Goal: Transaction & Acquisition: Purchase product/service

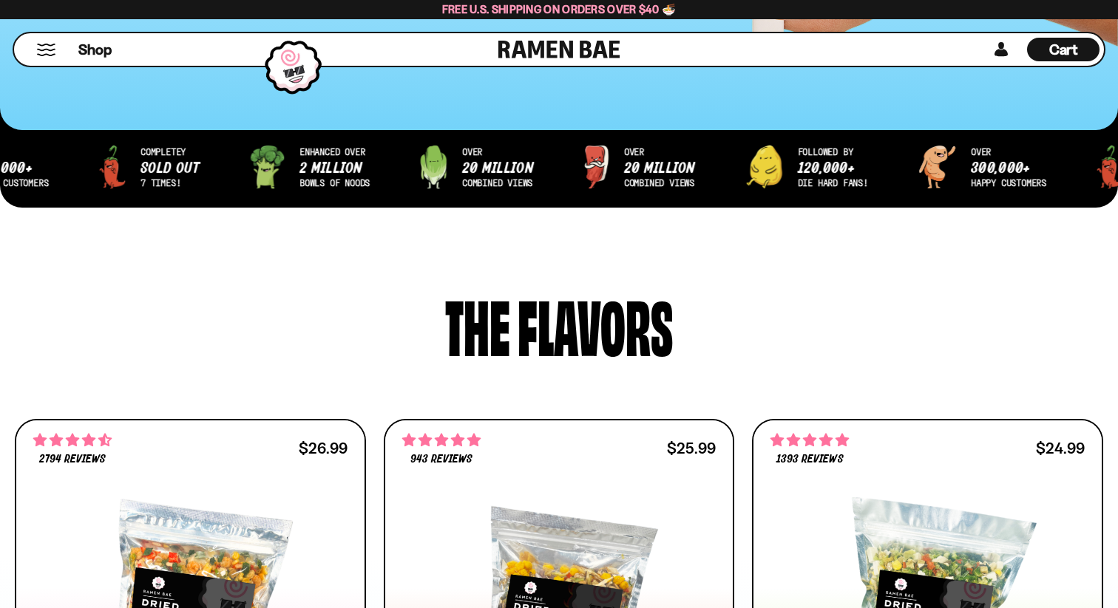
scroll to position [482, 0]
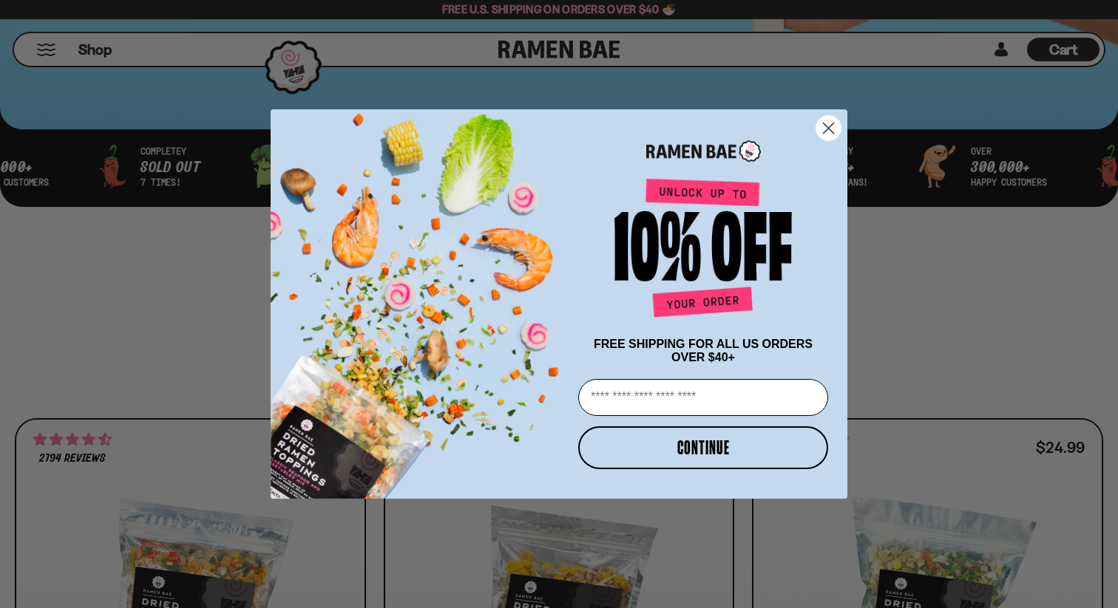
click at [739, 400] on input "Email" at bounding box center [703, 397] width 250 height 37
type input "**********"
click at [729, 452] on button "CONTINUE" at bounding box center [703, 447] width 250 height 43
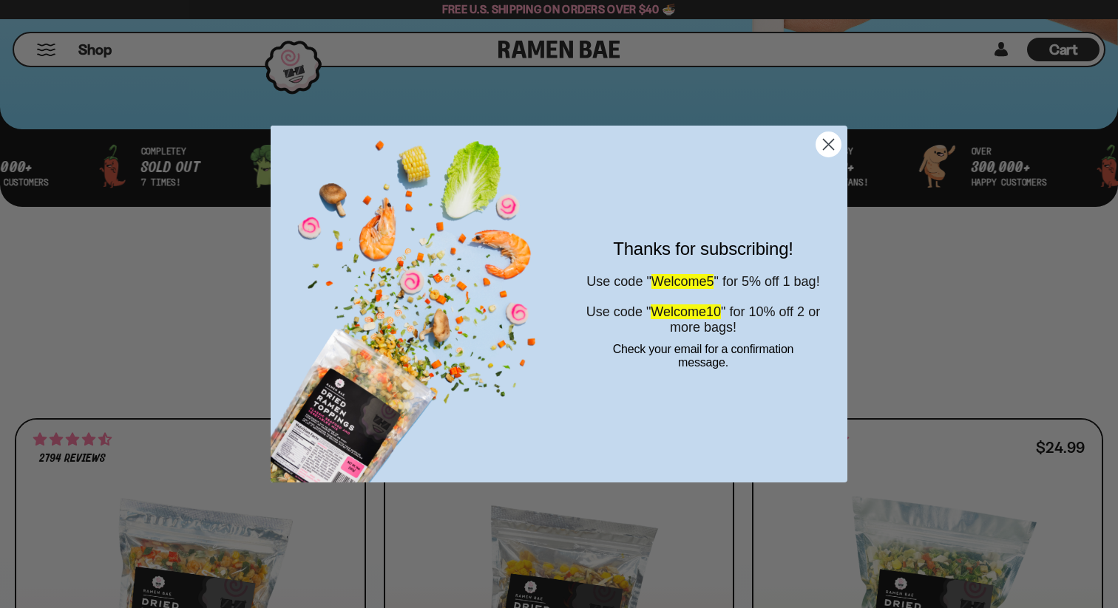
click at [721, 319] on span "Welcome10" at bounding box center [685, 312] width 70 height 15
copy span "Welcome10"
click at [832, 149] on icon "Close dialog" at bounding box center [828, 145] width 10 height 10
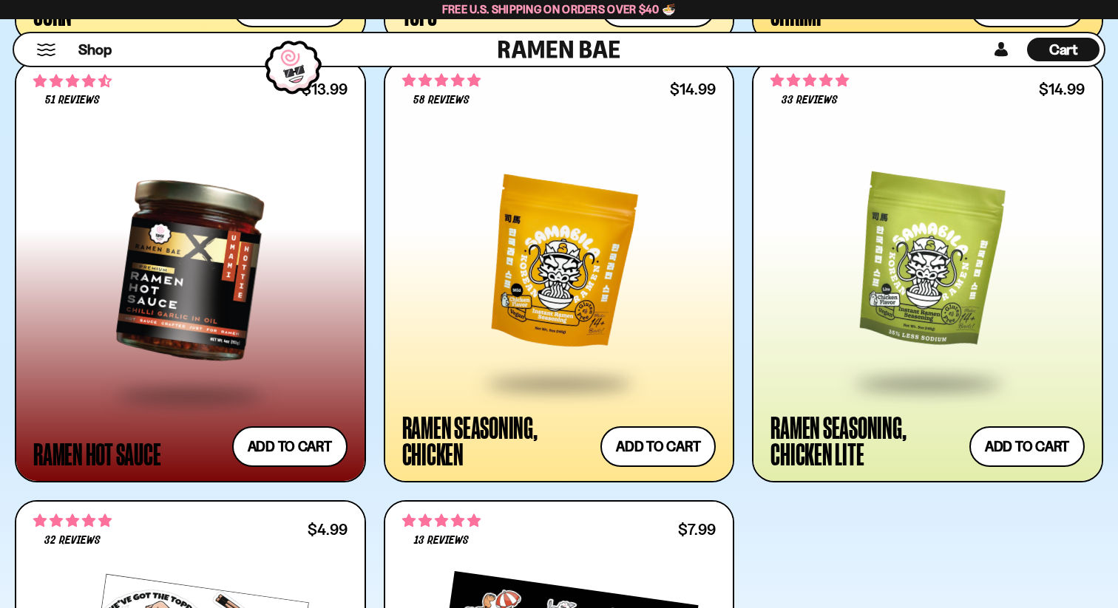
scroll to position [3042, 0]
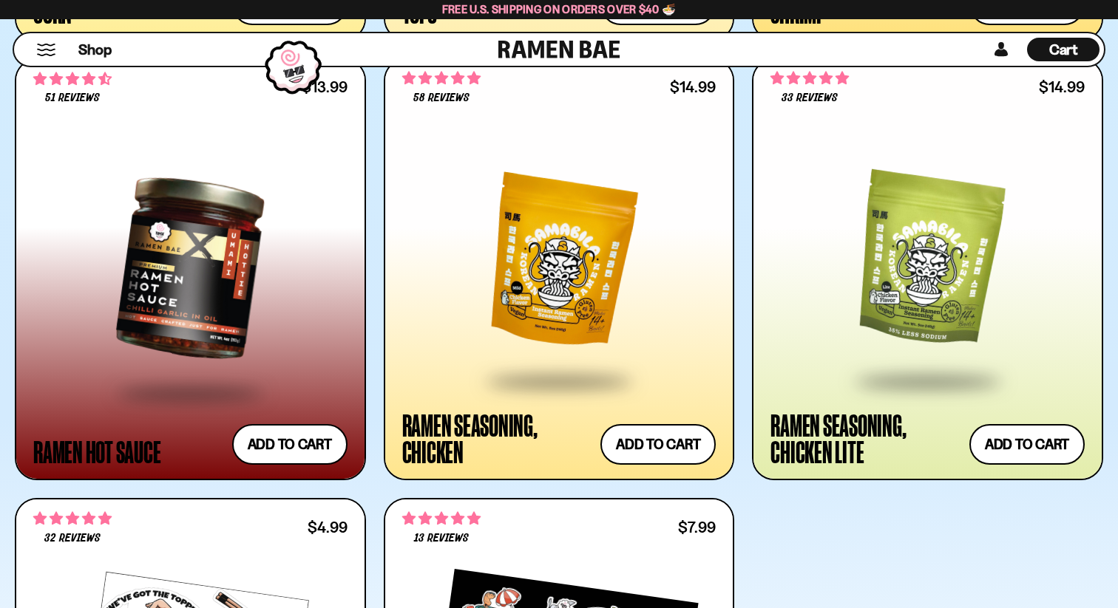
click at [654, 319] on div at bounding box center [559, 261] width 314 height 236
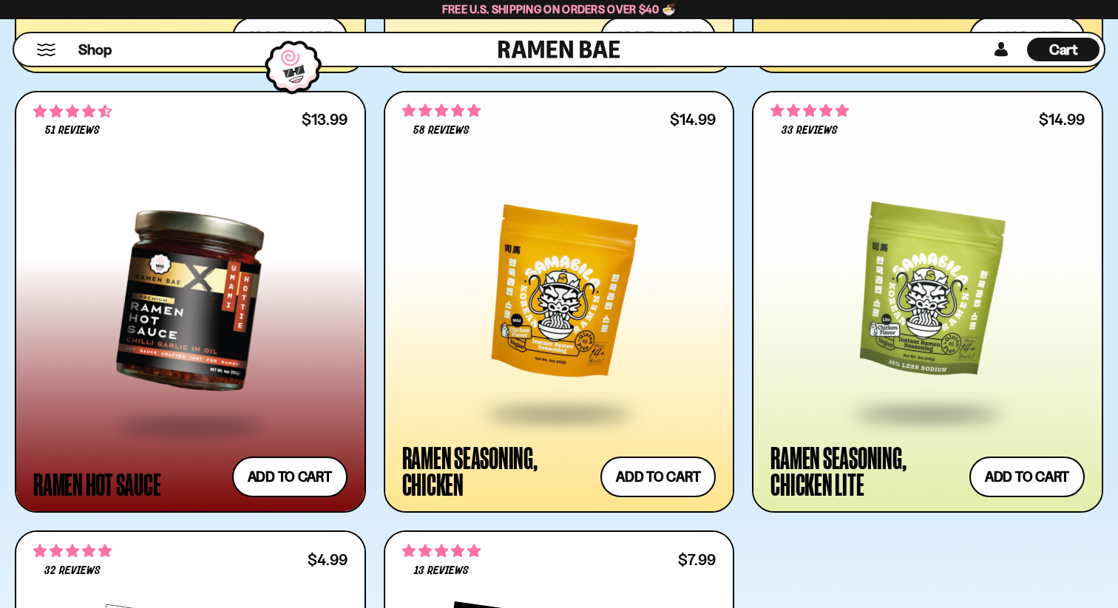
scroll to position [2997, 0]
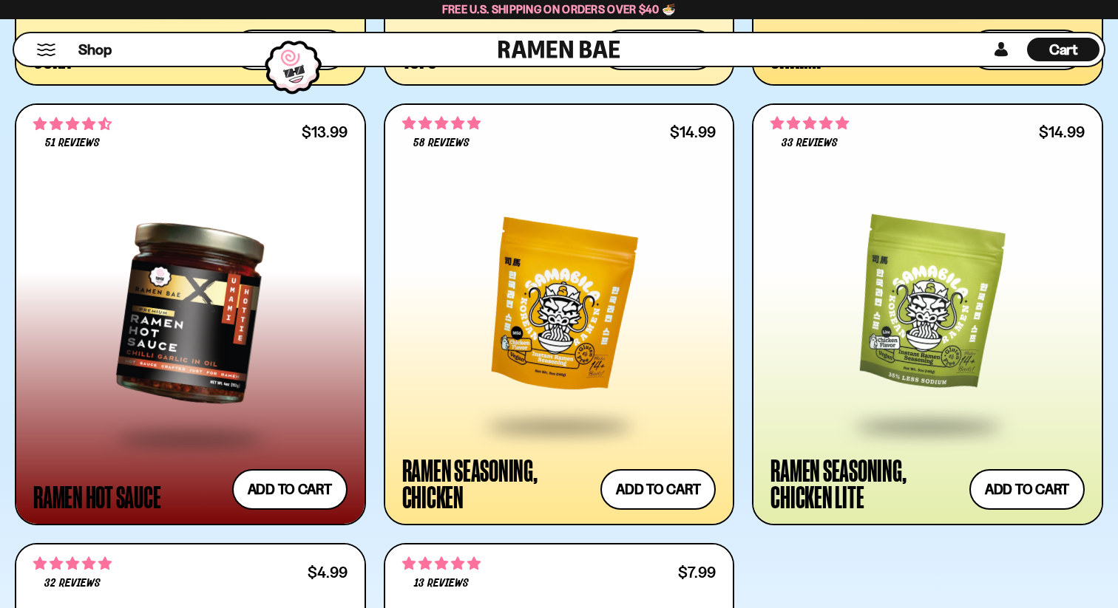
click at [503, 248] on div at bounding box center [559, 306] width 314 height 236
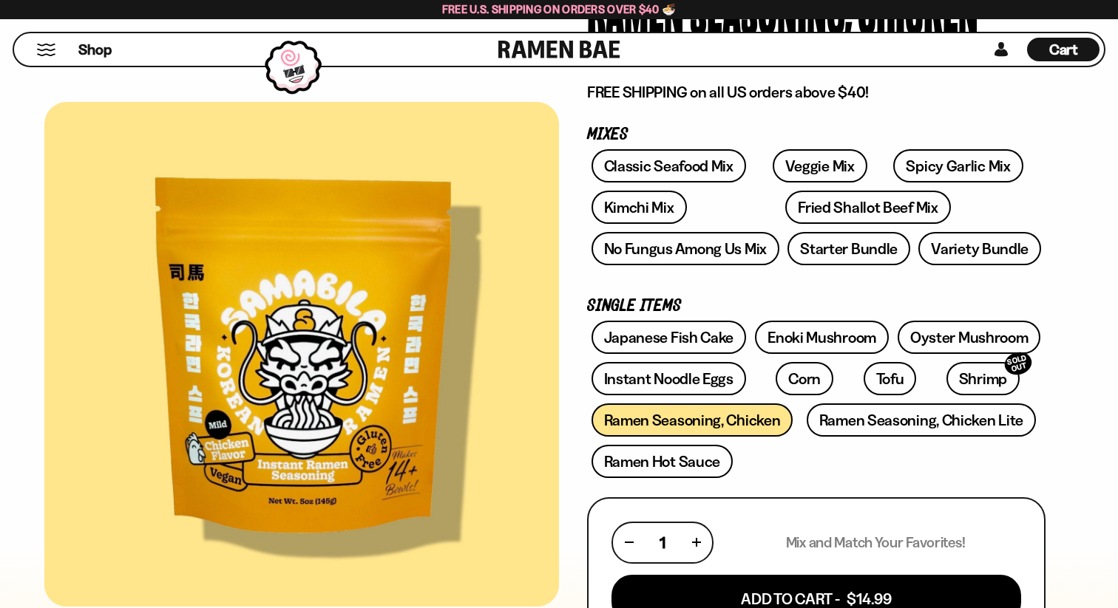
scroll to position [173, 0]
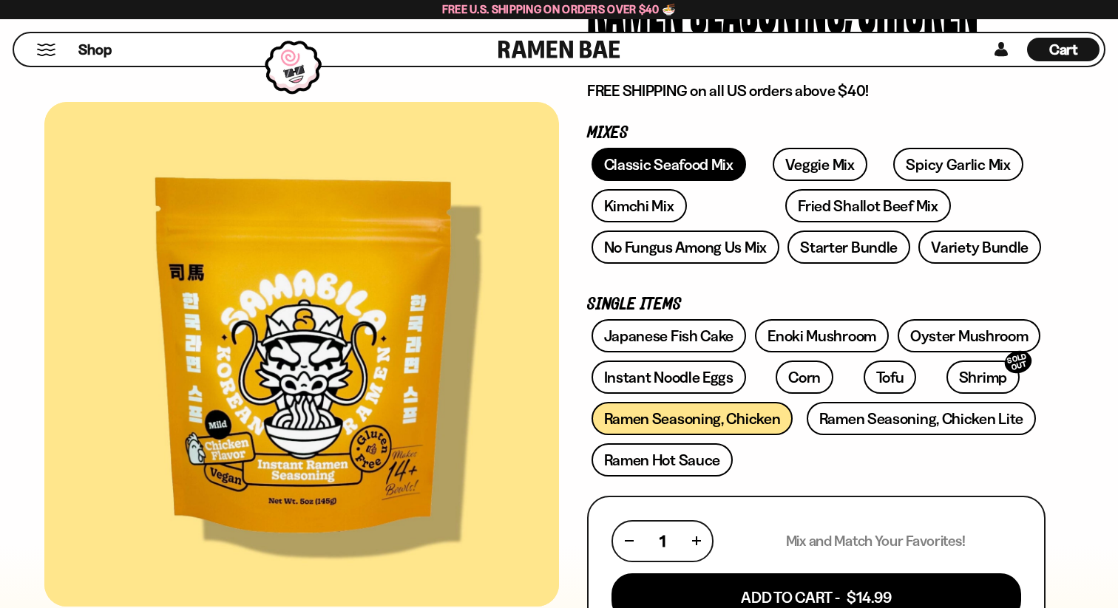
click at [679, 171] on link "Classic Seafood Mix" at bounding box center [668, 164] width 154 height 33
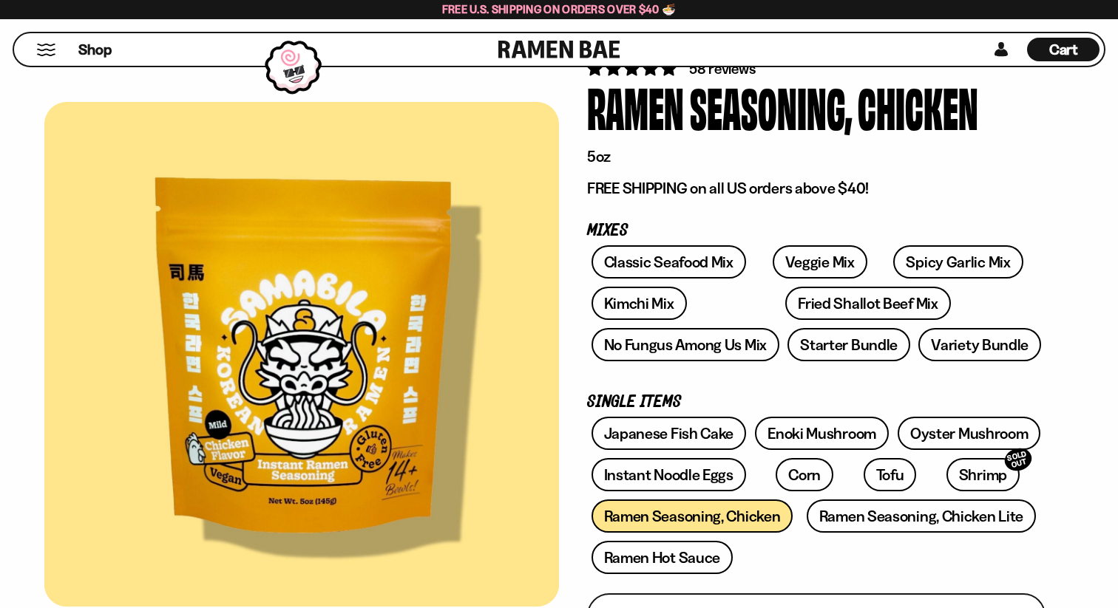
scroll to position [0, 0]
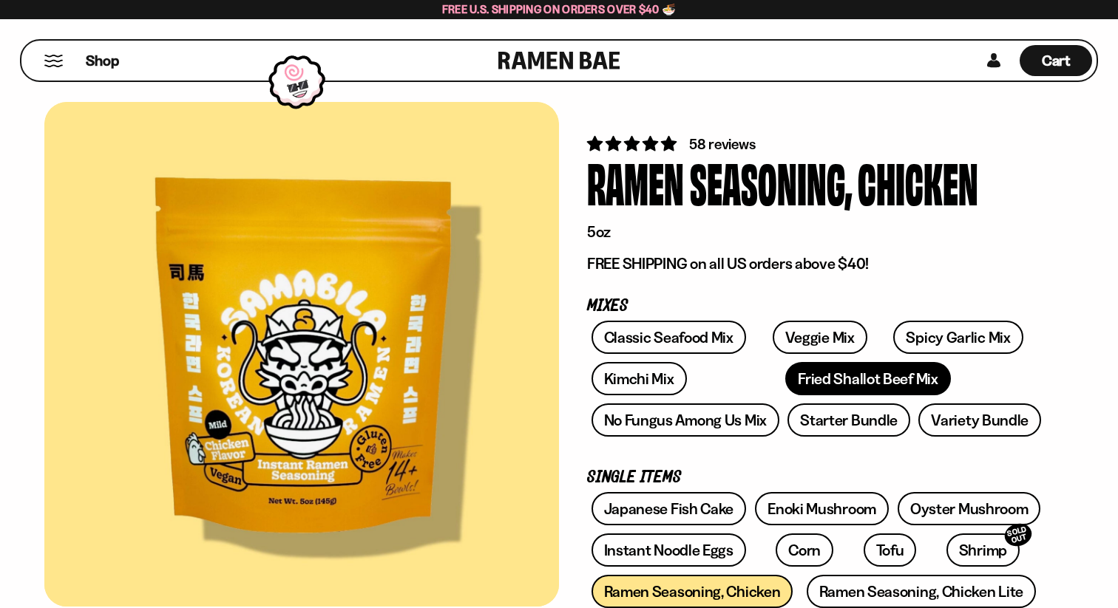
click at [785, 384] on link "Fried Shallot Beef Mix" at bounding box center [867, 378] width 165 height 33
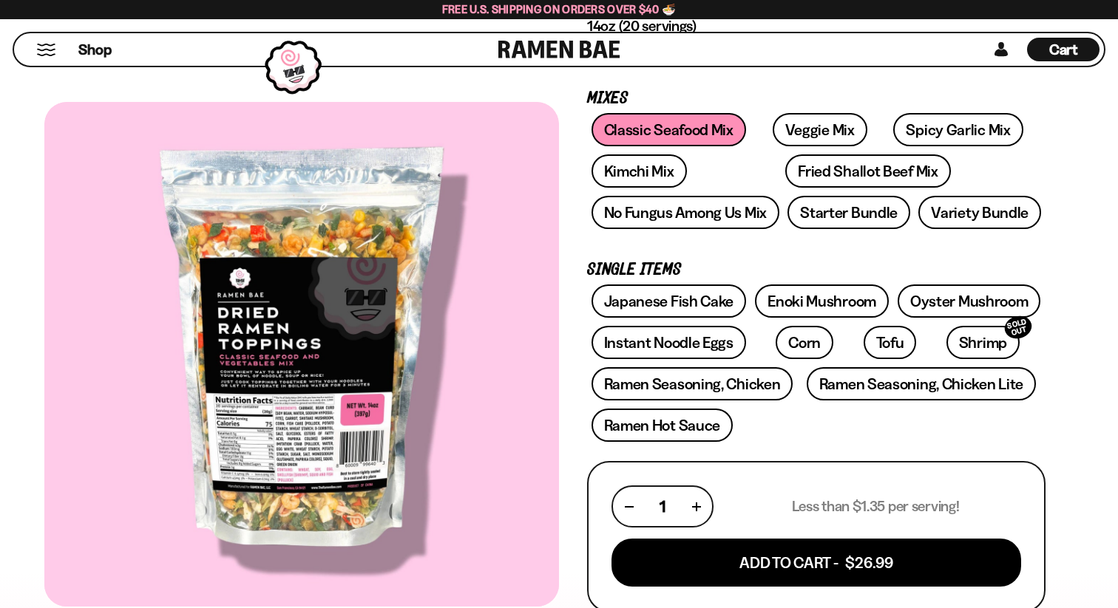
scroll to position [214, 0]
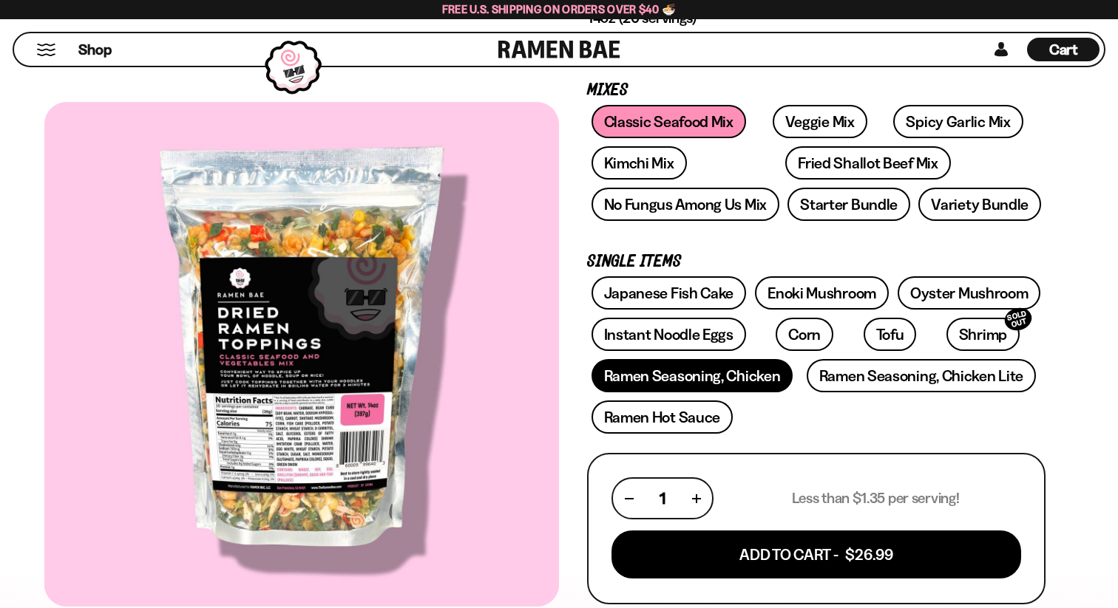
click at [720, 381] on link "Ramen Seasoning, Chicken" at bounding box center [692, 375] width 202 height 33
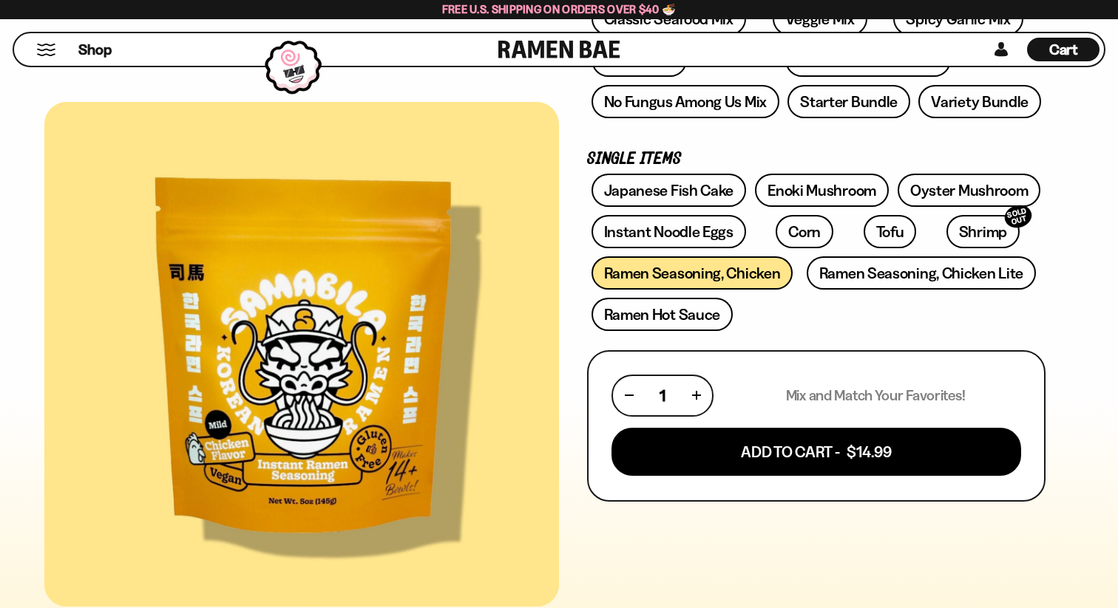
scroll to position [323, 0]
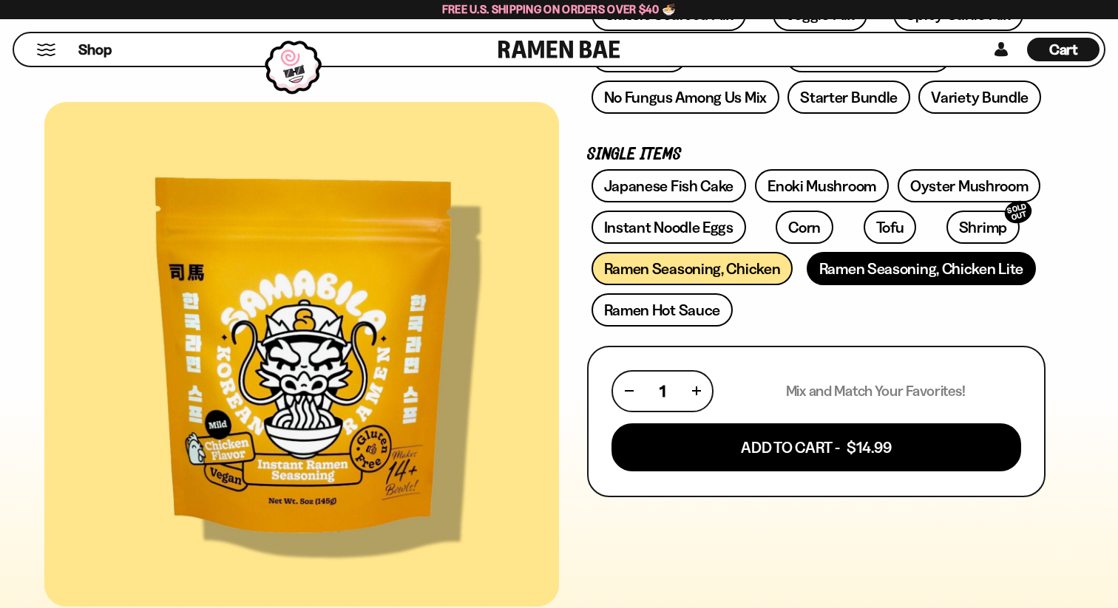
click at [868, 270] on link "Ramen Seasoning, Chicken Lite" at bounding box center [920, 268] width 229 height 33
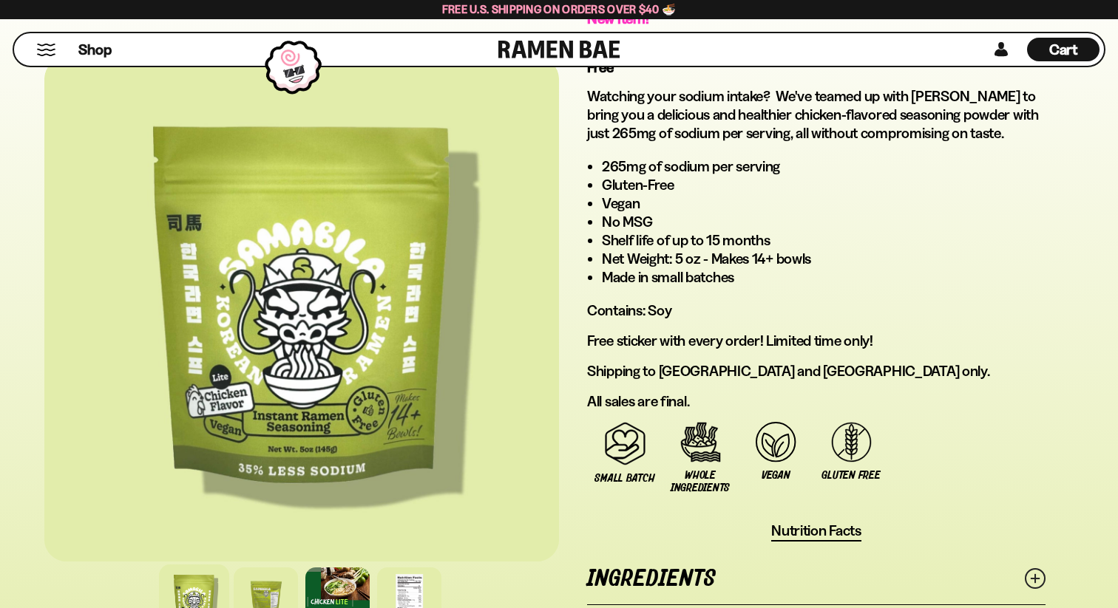
scroll to position [796, 0]
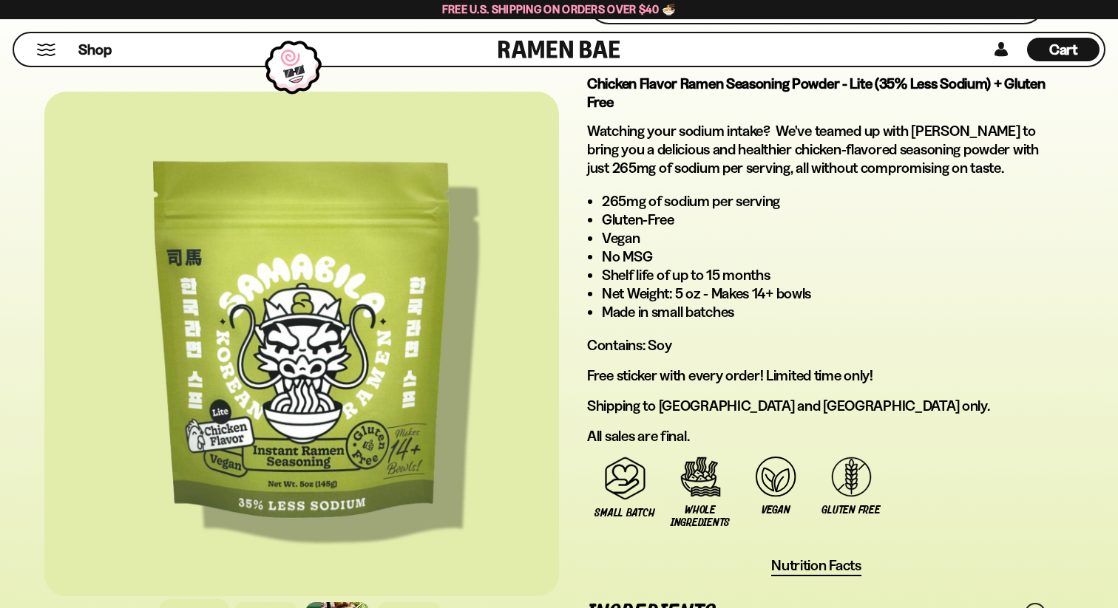
click at [646, 231] on li "Vegan" at bounding box center [823, 238] width 443 height 18
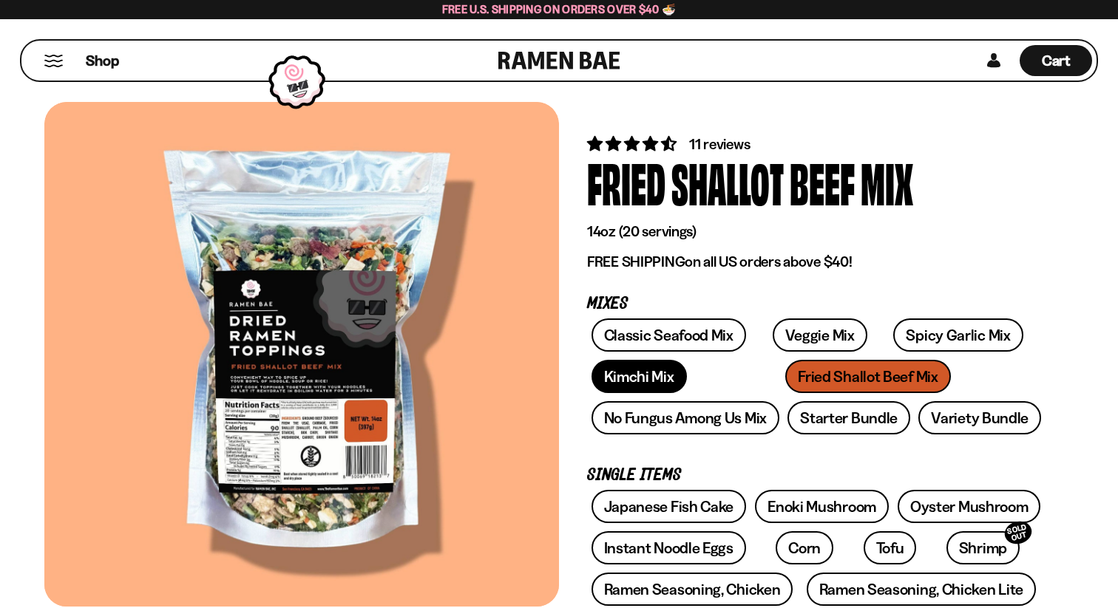
click at [648, 381] on link "Kimchi Mix" at bounding box center [638, 376] width 95 height 33
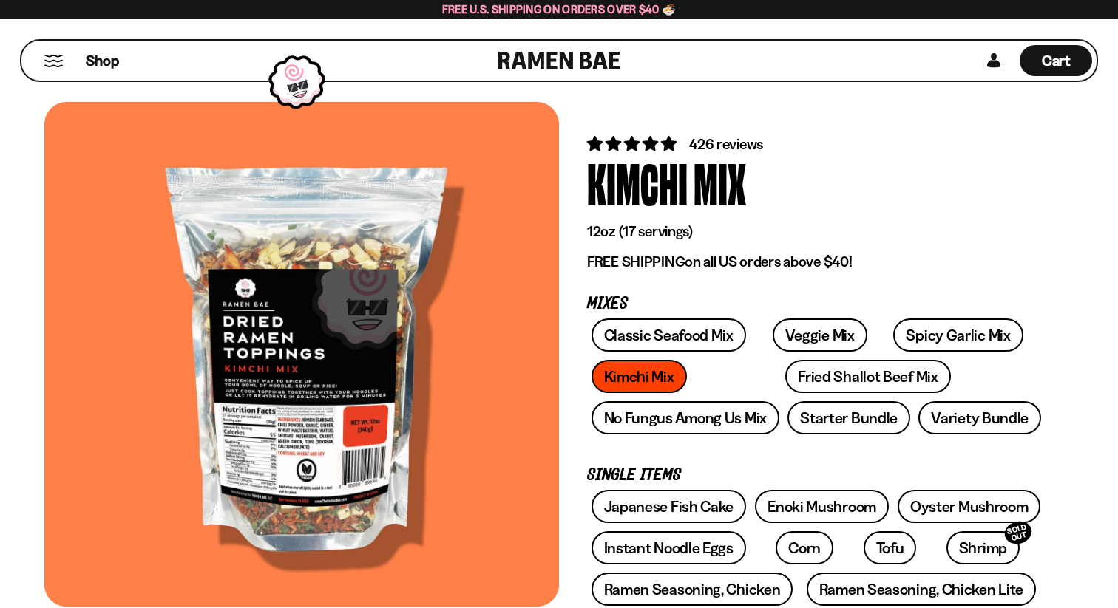
click at [339, 417] on div at bounding box center [301, 354] width 514 height 505
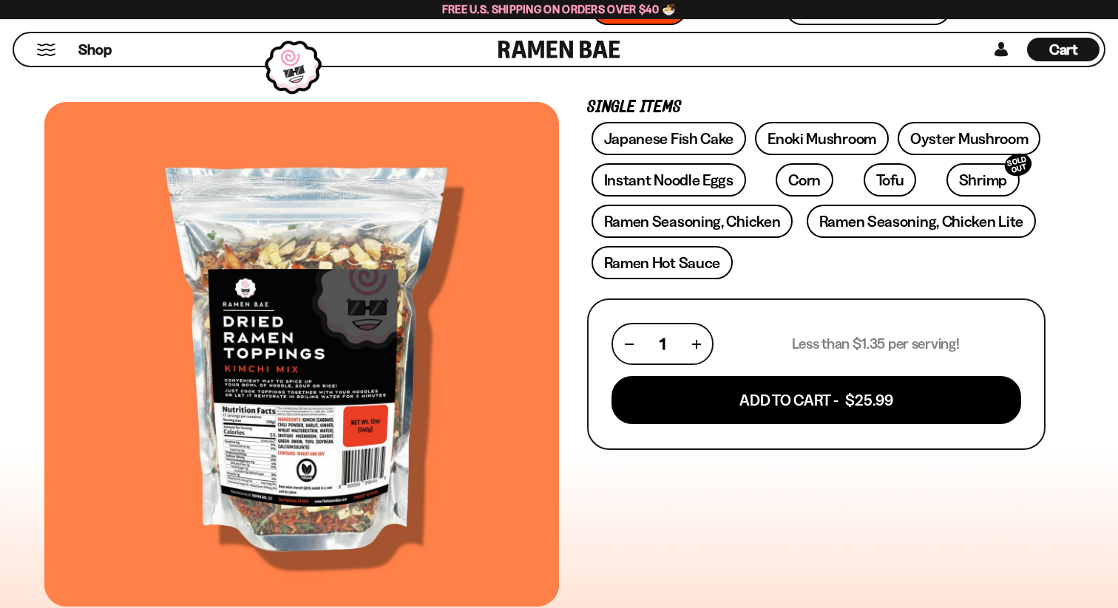
scroll to position [384, 0]
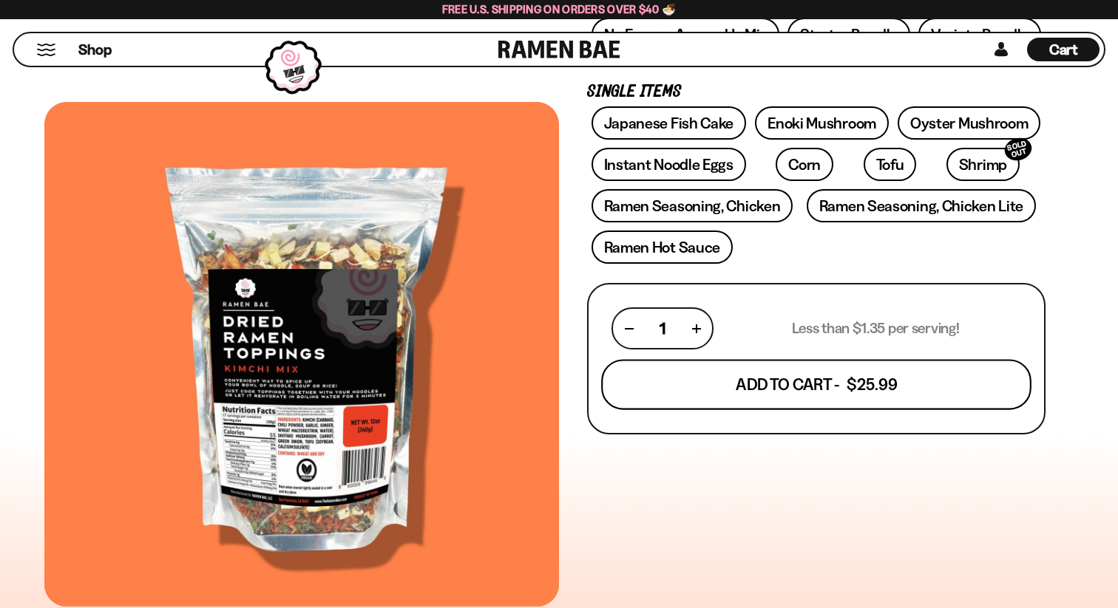
click at [696, 372] on button "Add To Cart - $25.99" at bounding box center [816, 385] width 430 height 50
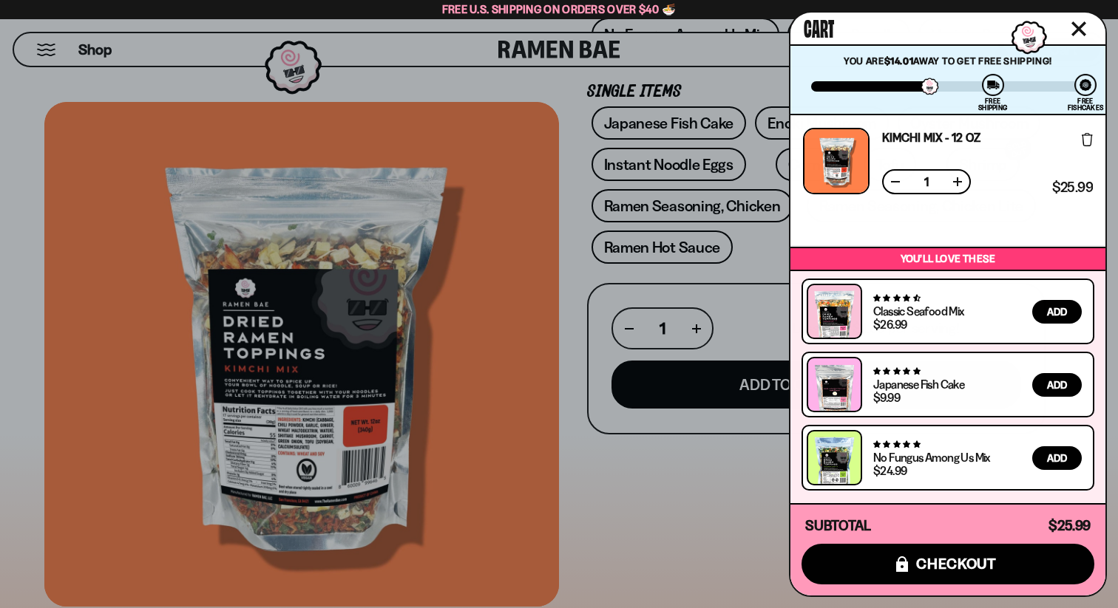
click at [659, 270] on div at bounding box center [559, 304] width 1118 height 608
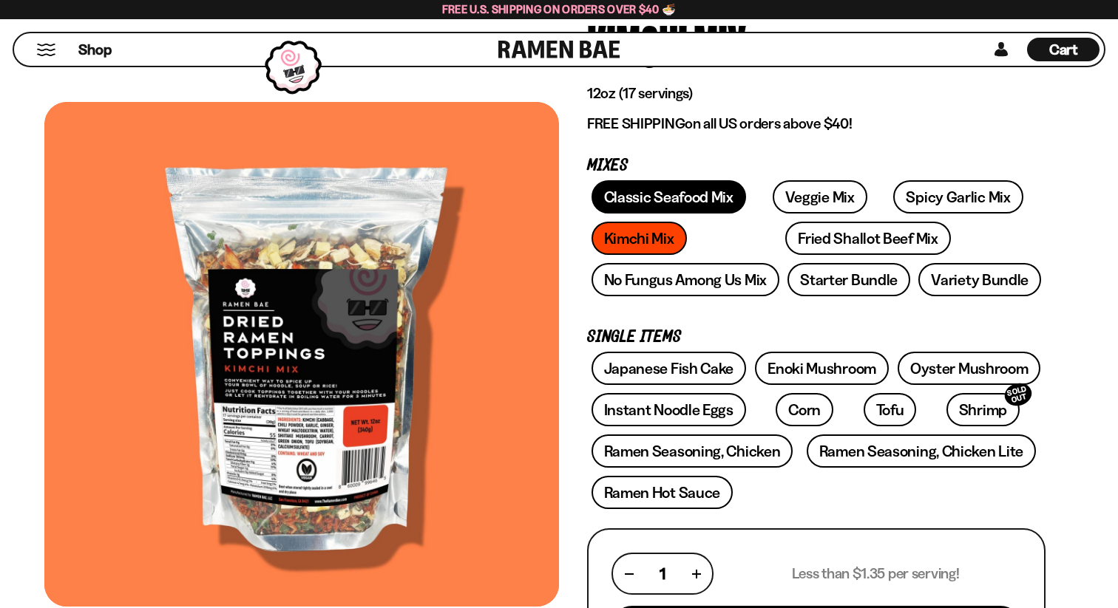
scroll to position [135, 0]
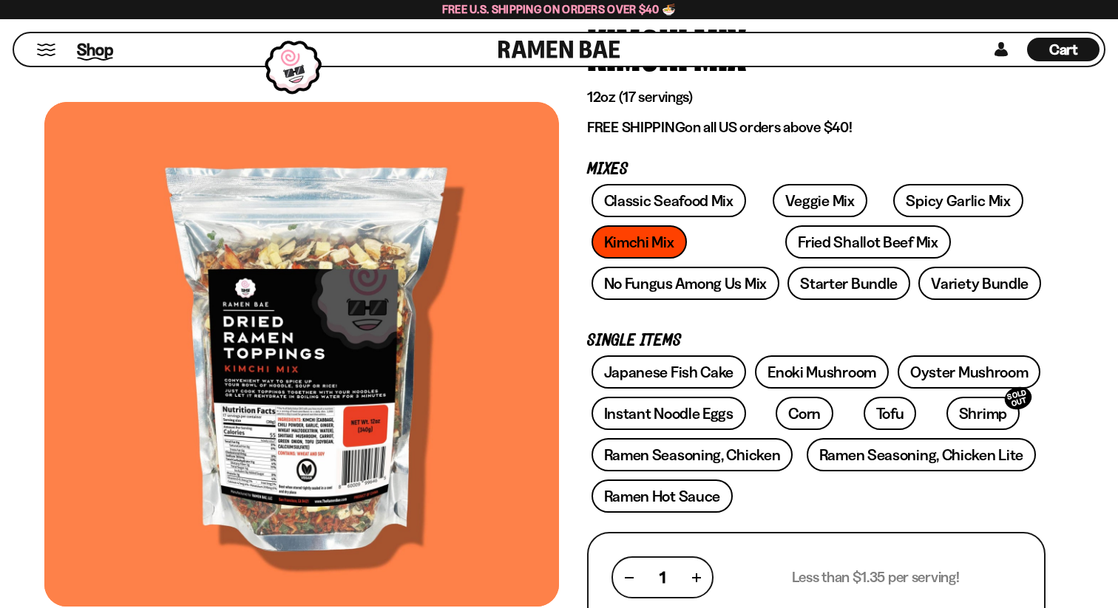
click at [86, 44] on span "Shop" at bounding box center [95, 49] width 36 height 22
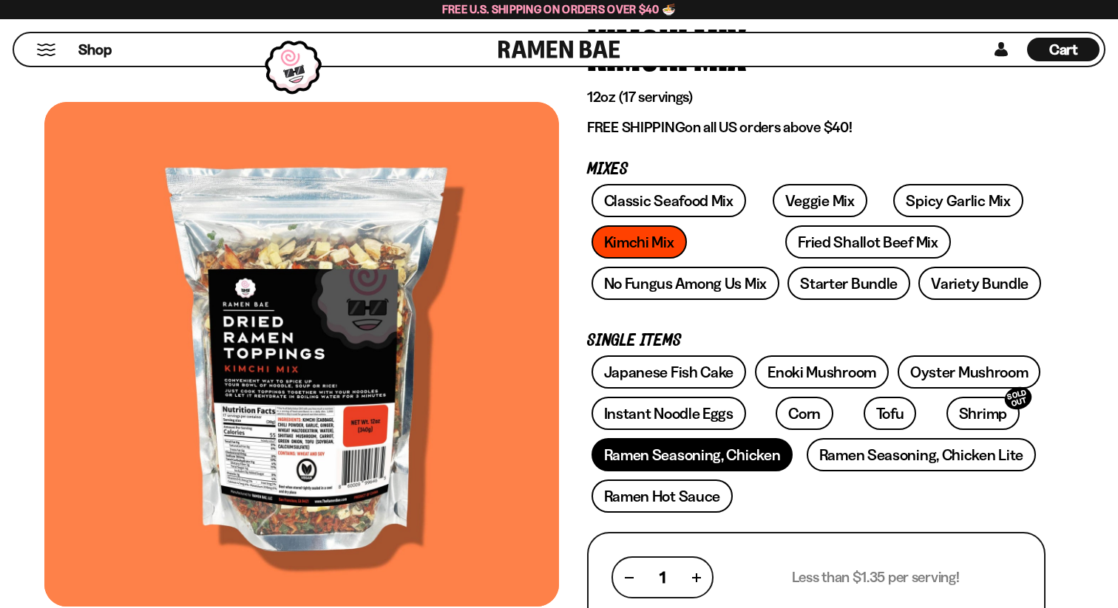
click at [742, 448] on link "Ramen Seasoning, Chicken" at bounding box center [692, 454] width 202 height 33
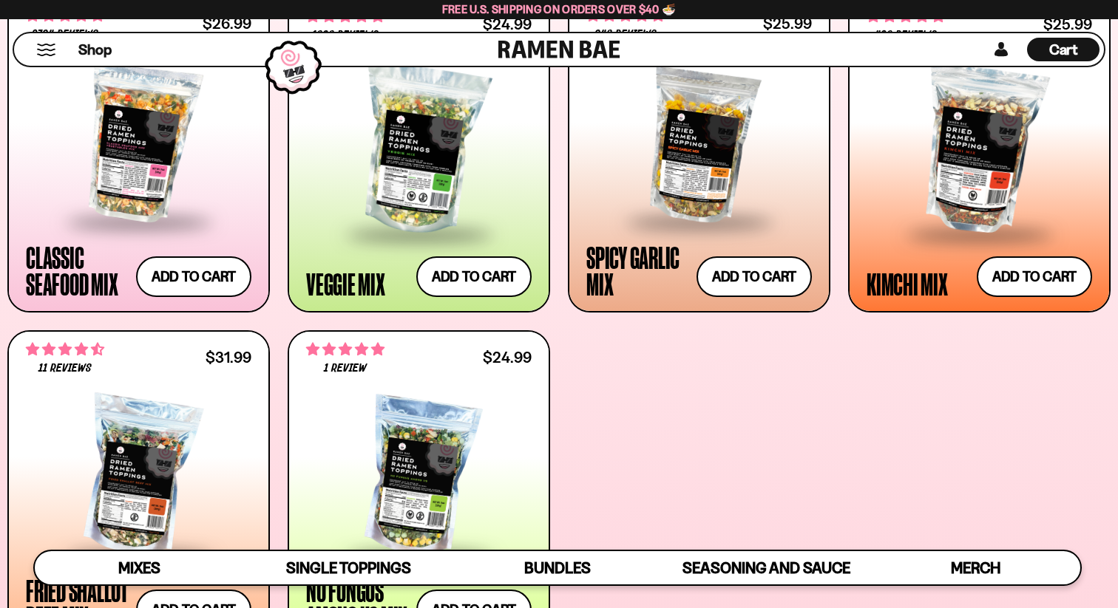
scroll to position [629, 0]
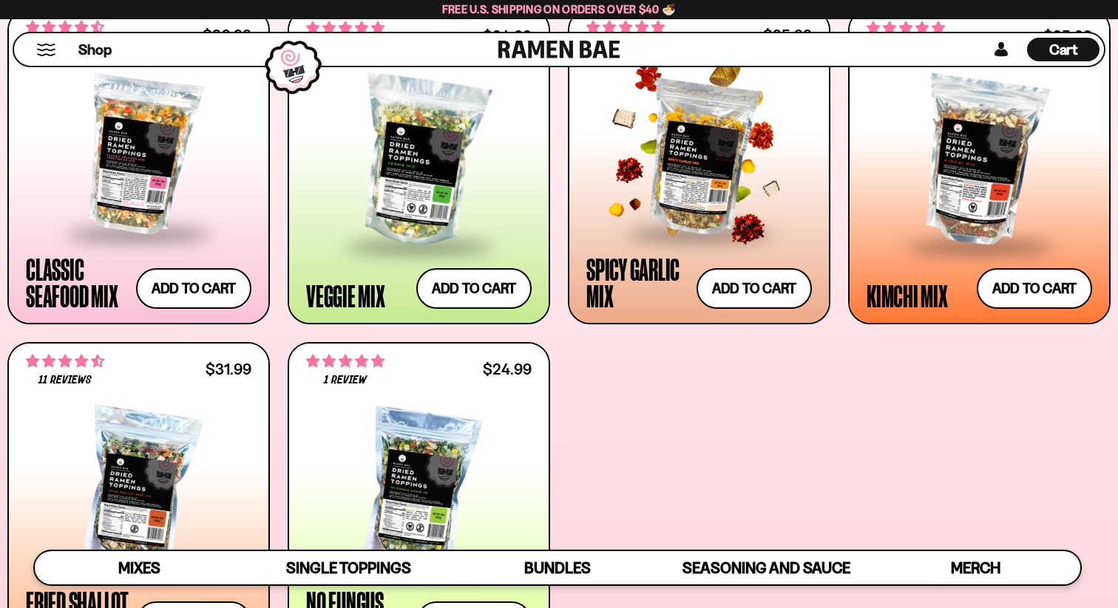
click at [652, 148] on div at bounding box center [698, 155] width 225 height 155
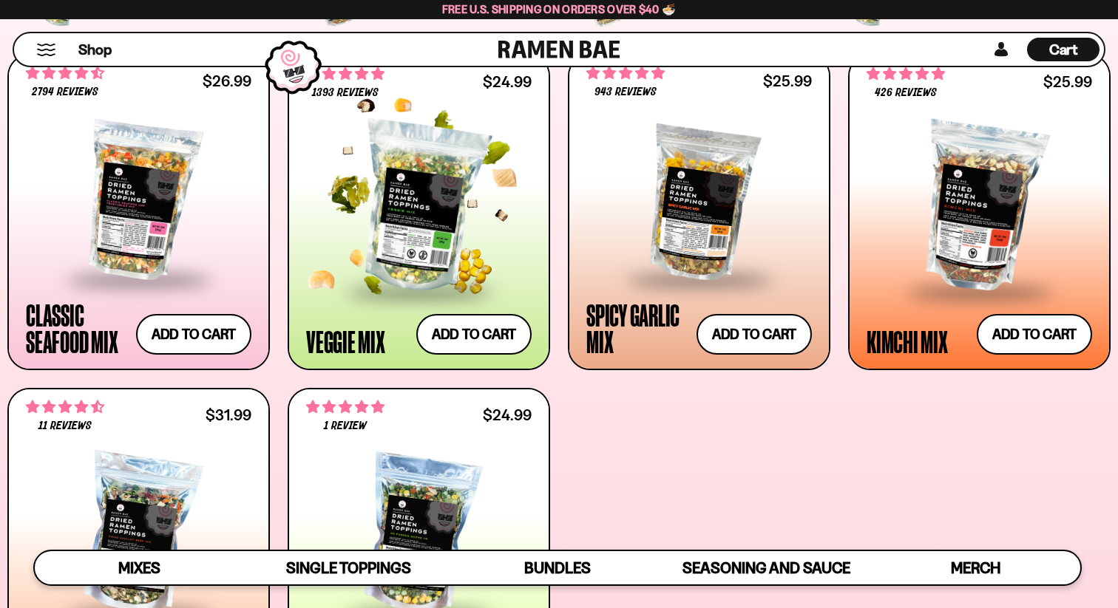
scroll to position [518, 0]
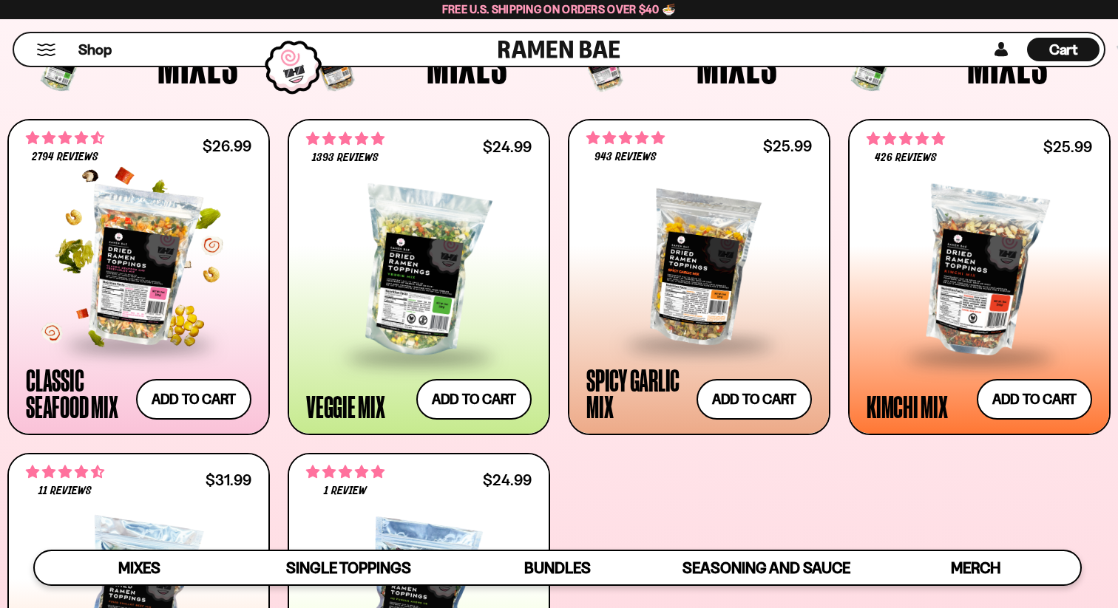
click at [144, 288] on div at bounding box center [138, 265] width 225 height 155
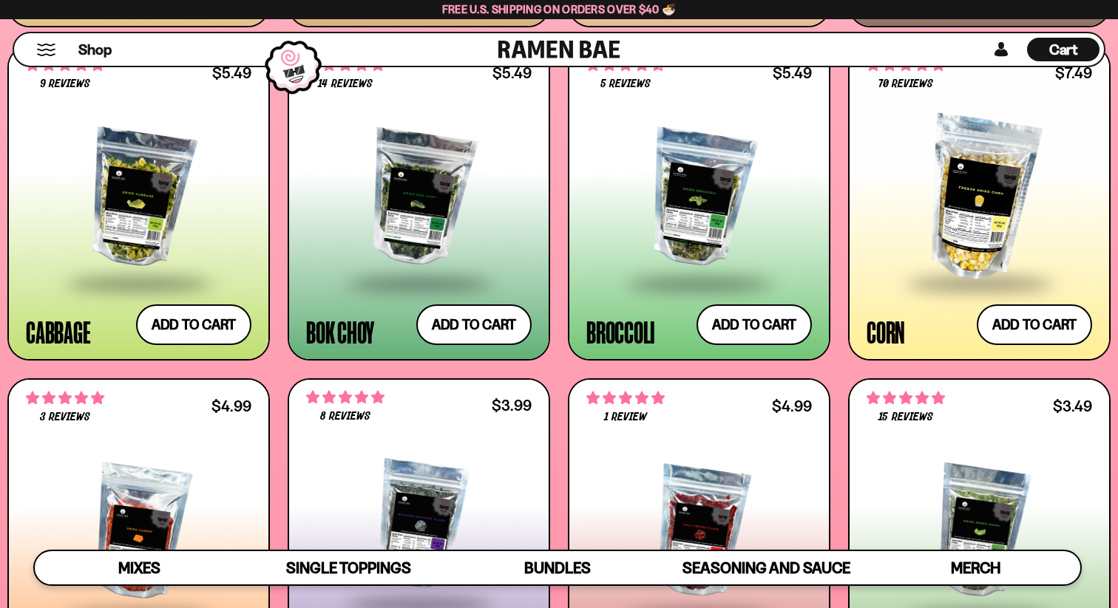
scroll to position [2366, 0]
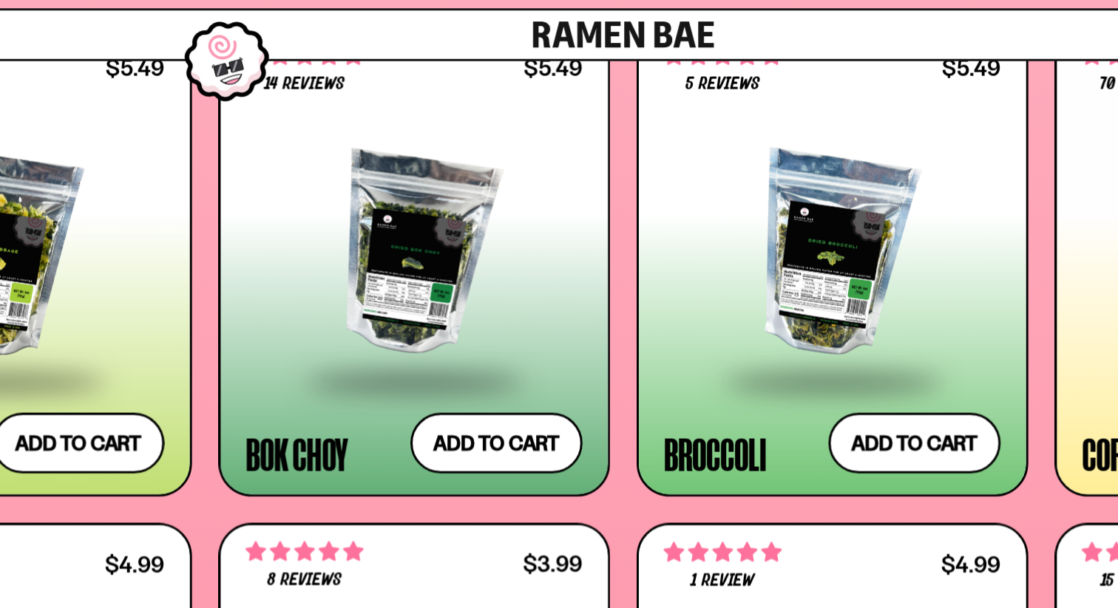
click at [424, 199] on div at bounding box center [418, 198] width 225 height 166
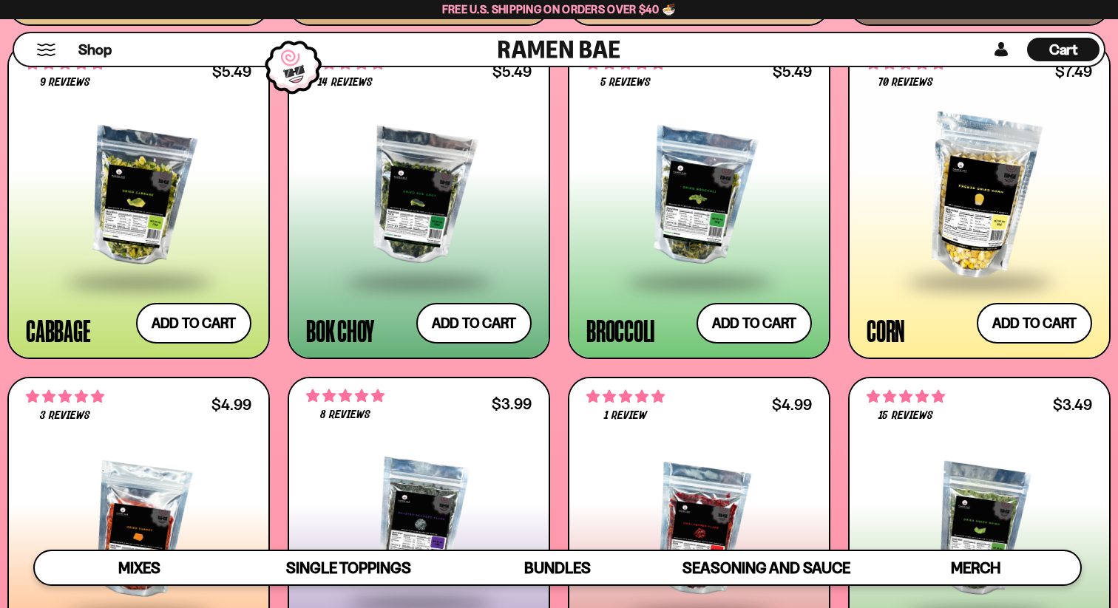
click at [723, 218] on div at bounding box center [698, 198] width 225 height 166
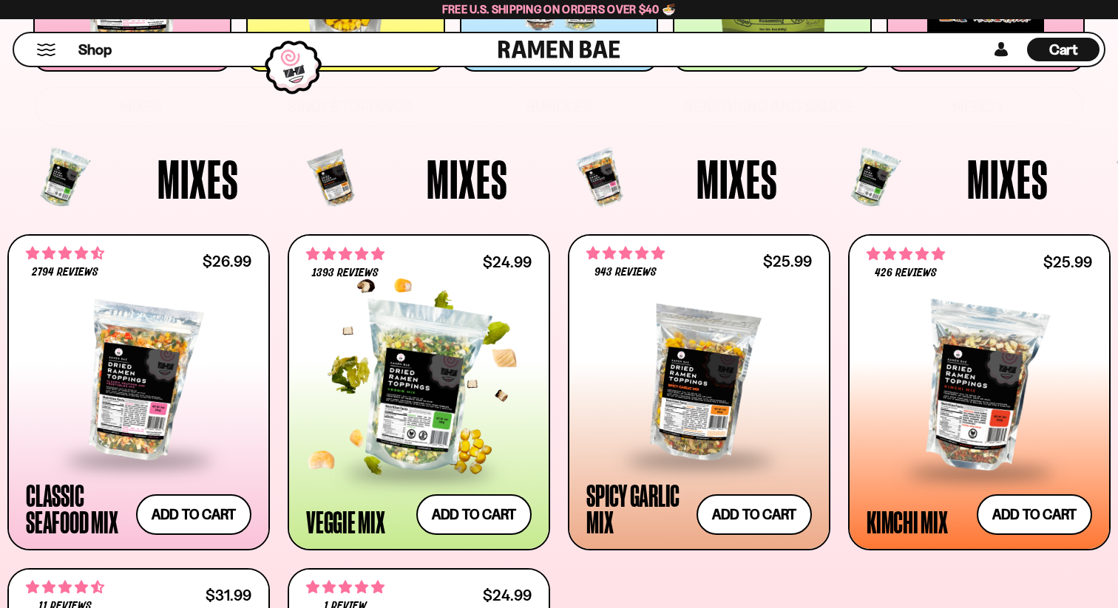
scroll to position [370, 0]
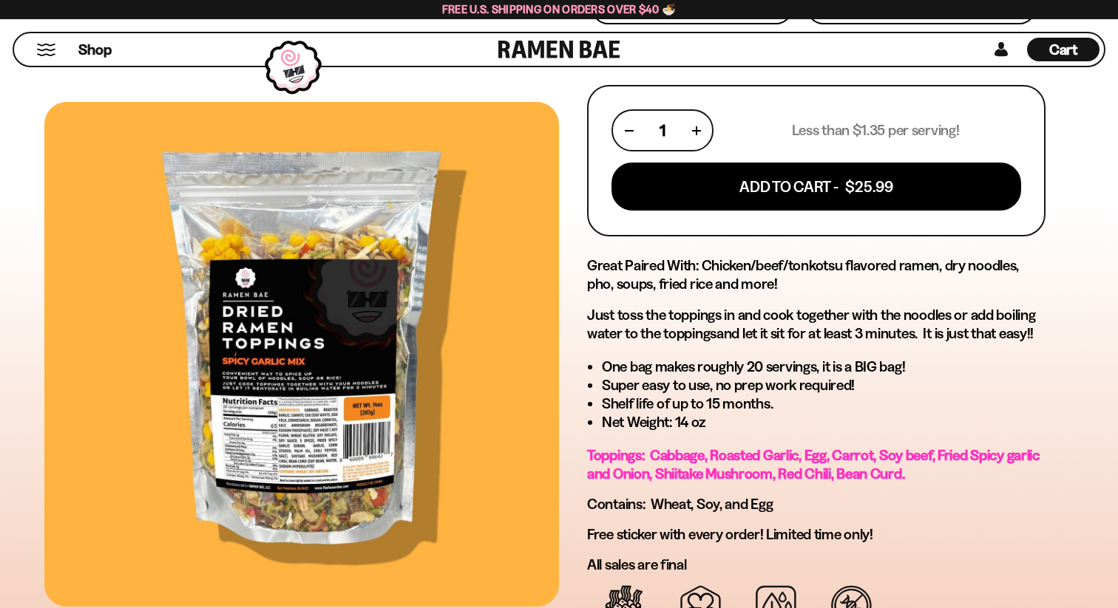
scroll to position [573, 0]
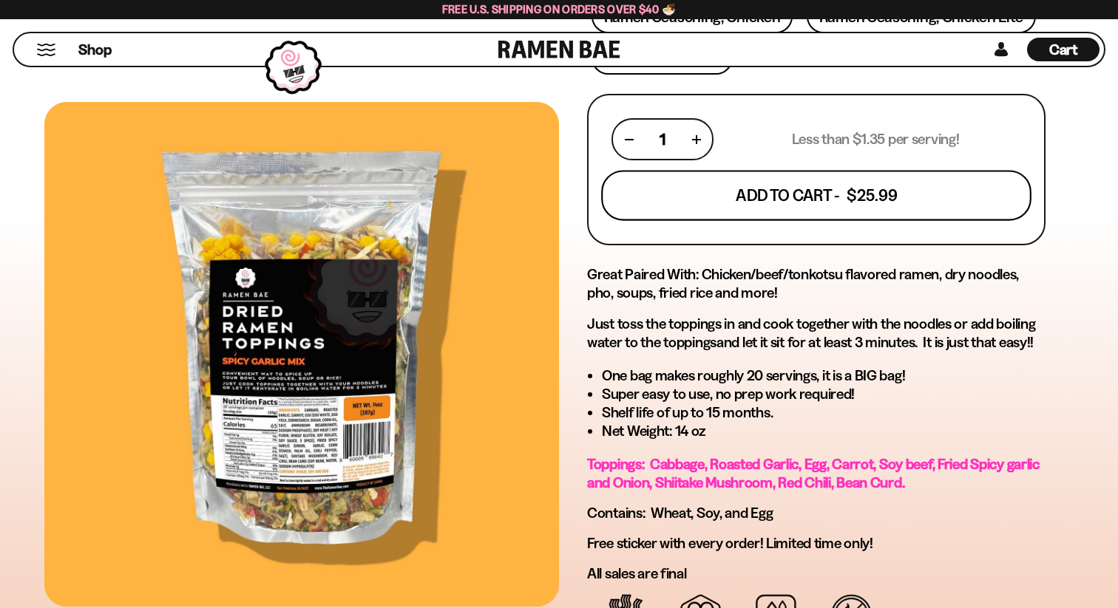
click at [775, 214] on button "Add To Cart - $25.99" at bounding box center [816, 196] width 430 height 50
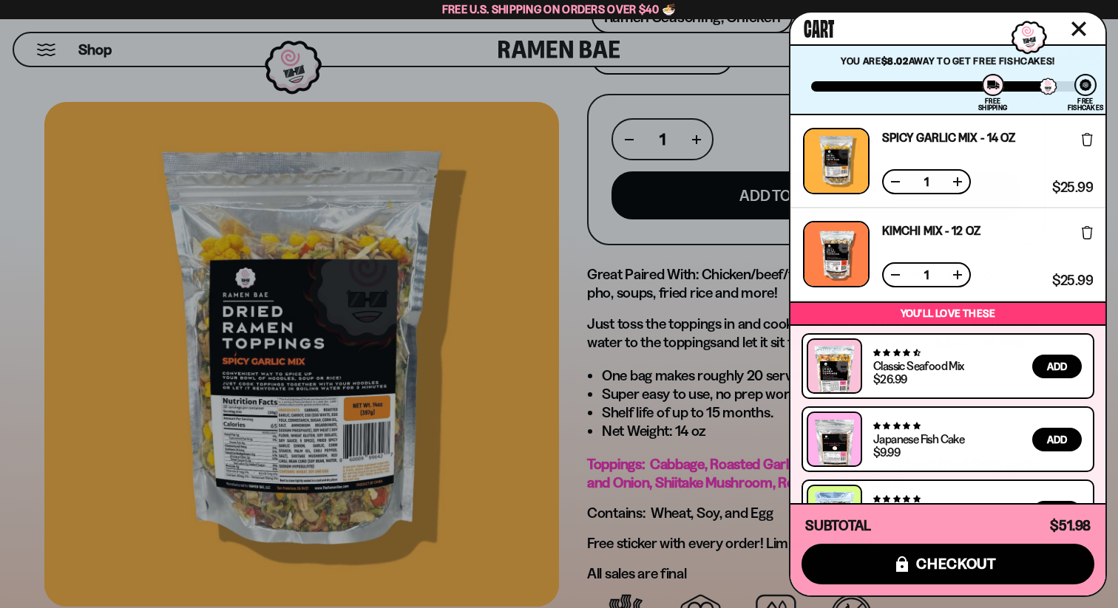
click at [685, 338] on div at bounding box center [559, 304] width 1118 height 608
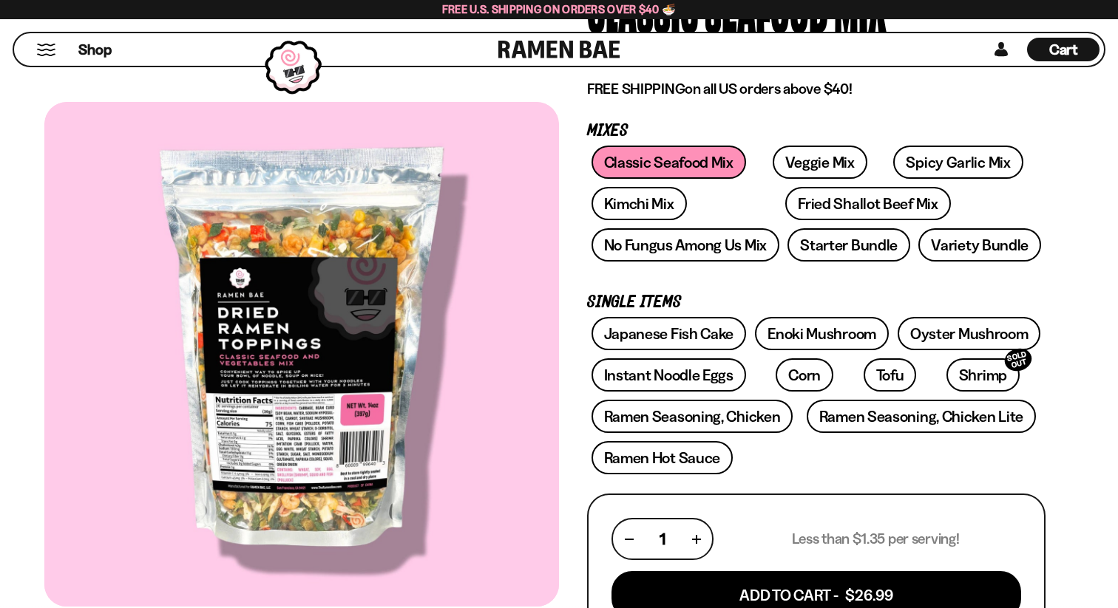
scroll to position [174, 0]
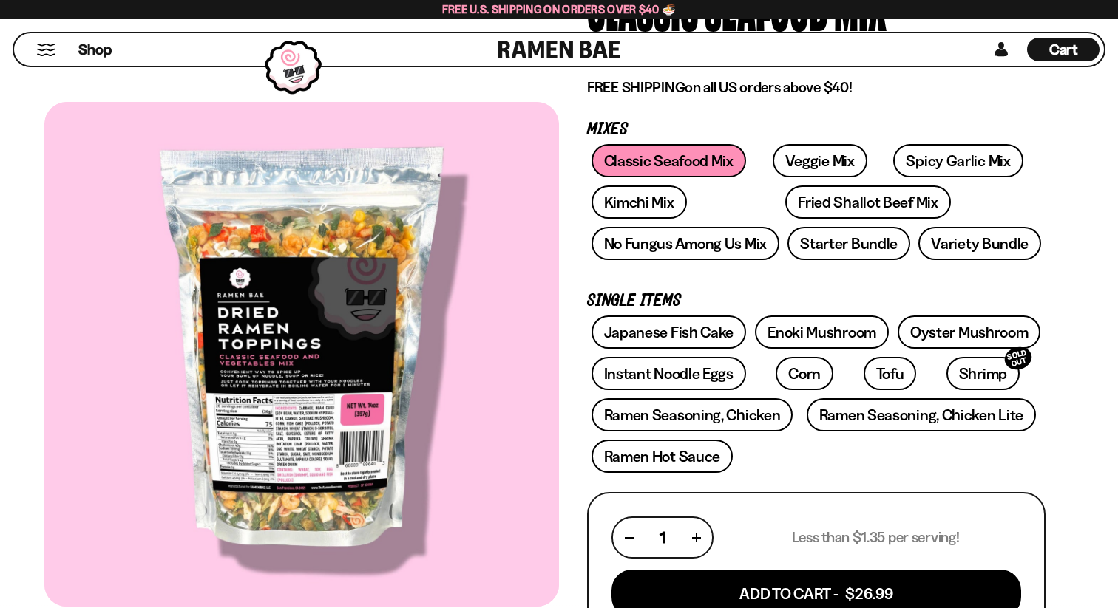
click at [323, 433] on div at bounding box center [301, 354] width 514 height 505
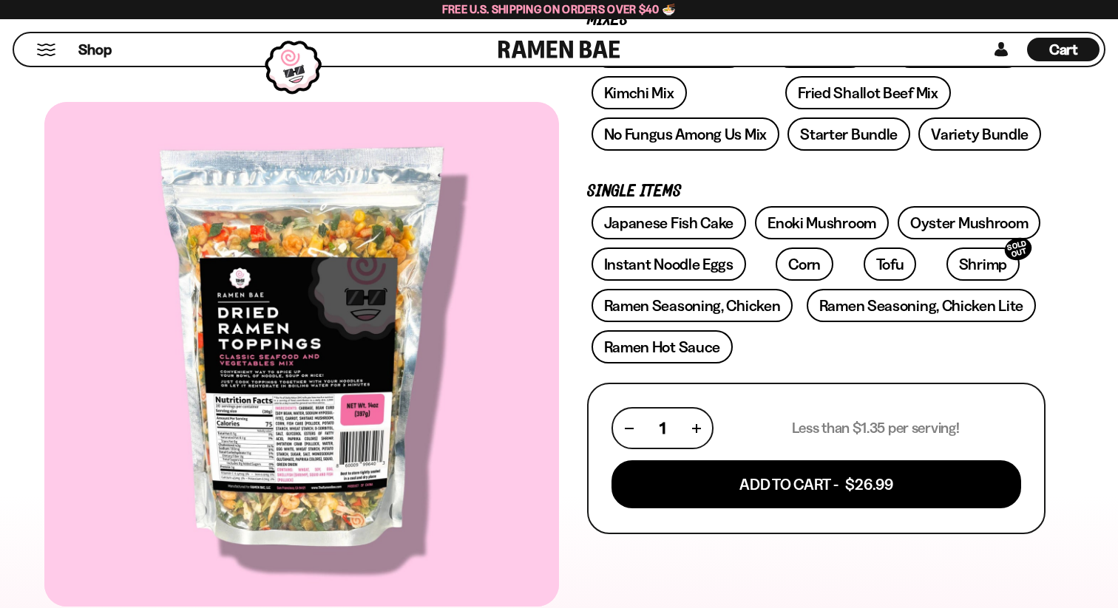
scroll to position [292, 0]
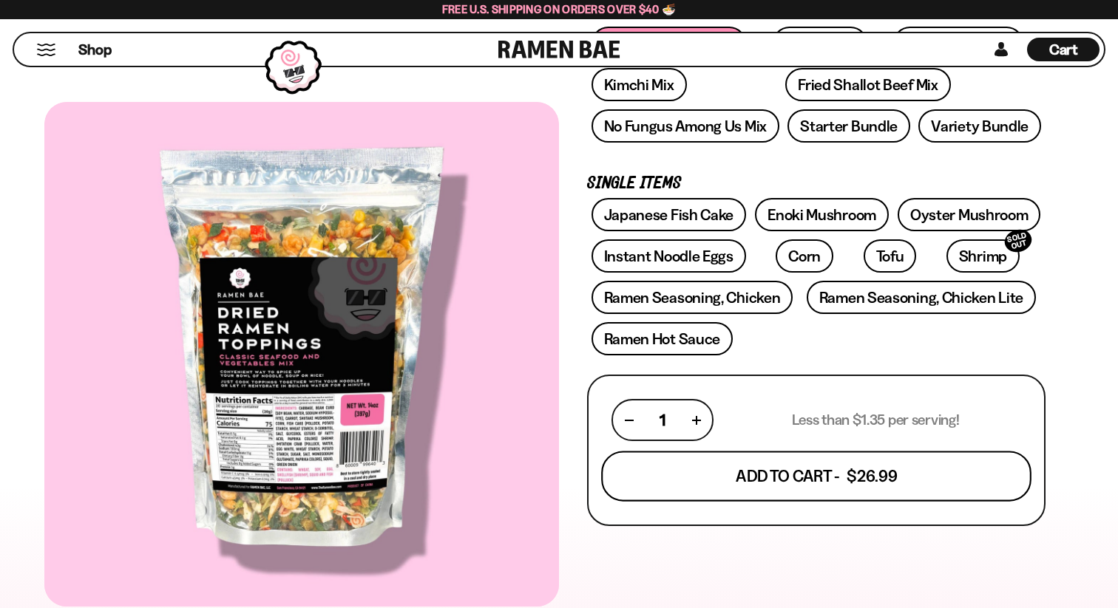
click at [768, 475] on button "Add To Cart - $26.99" at bounding box center [816, 477] width 430 height 50
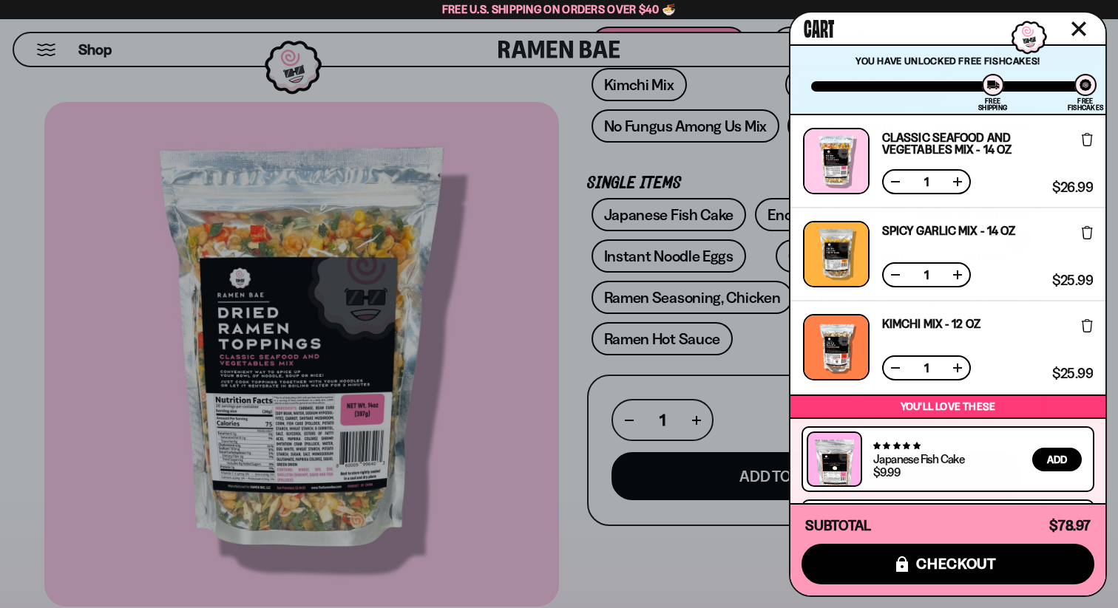
click at [710, 435] on div at bounding box center [559, 304] width 1118 height 608
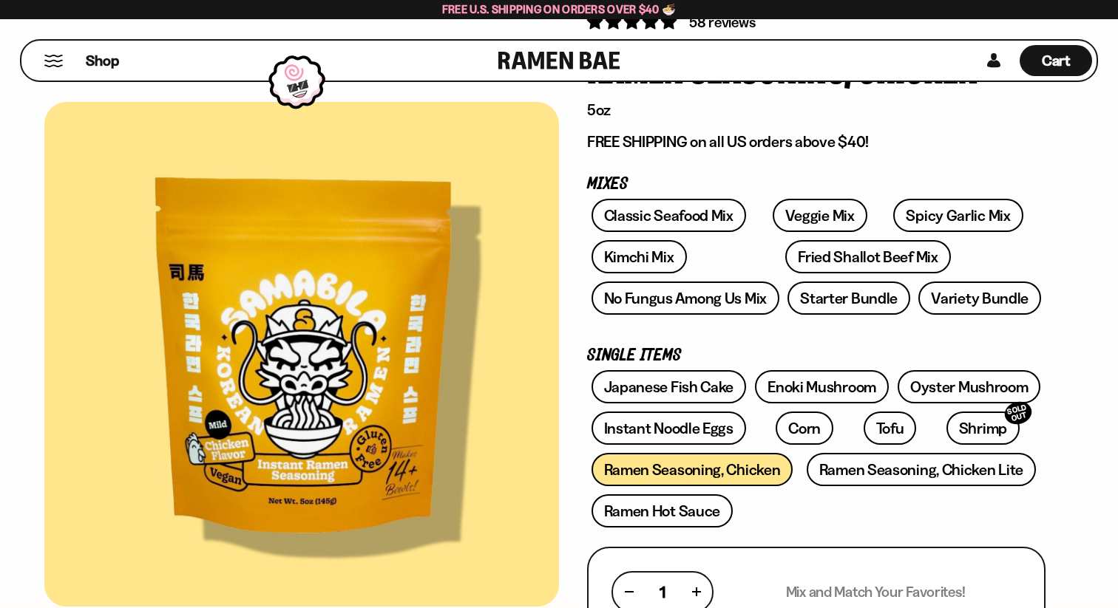
scroll to position [105, 0]
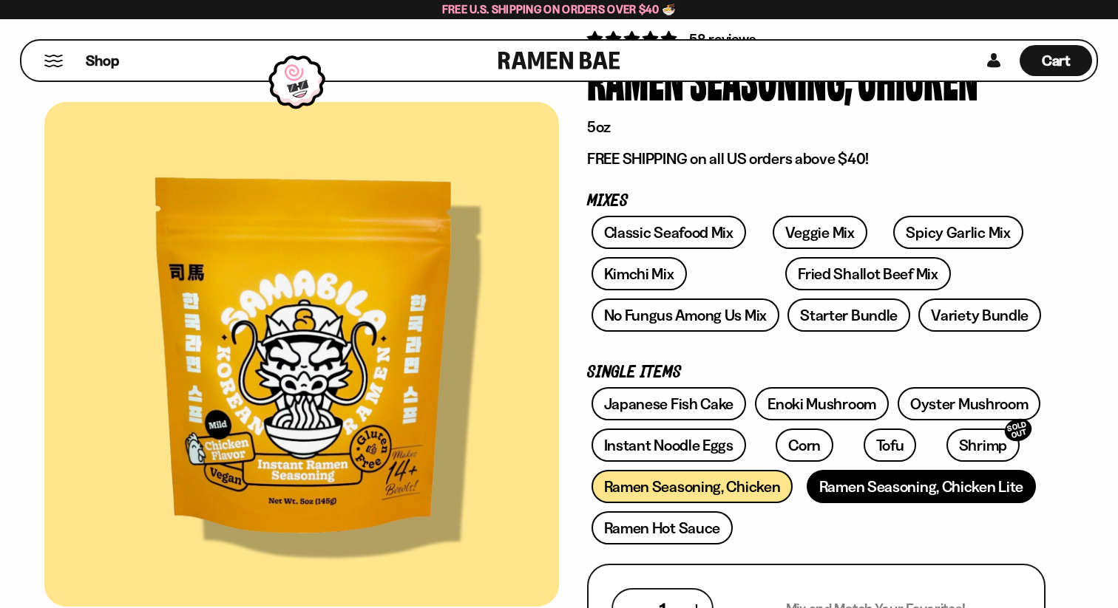
click at [851, 489] on link "Ramen Seasoning, Chicken Lite" at bounding box center [920, 486] width 229 height 33
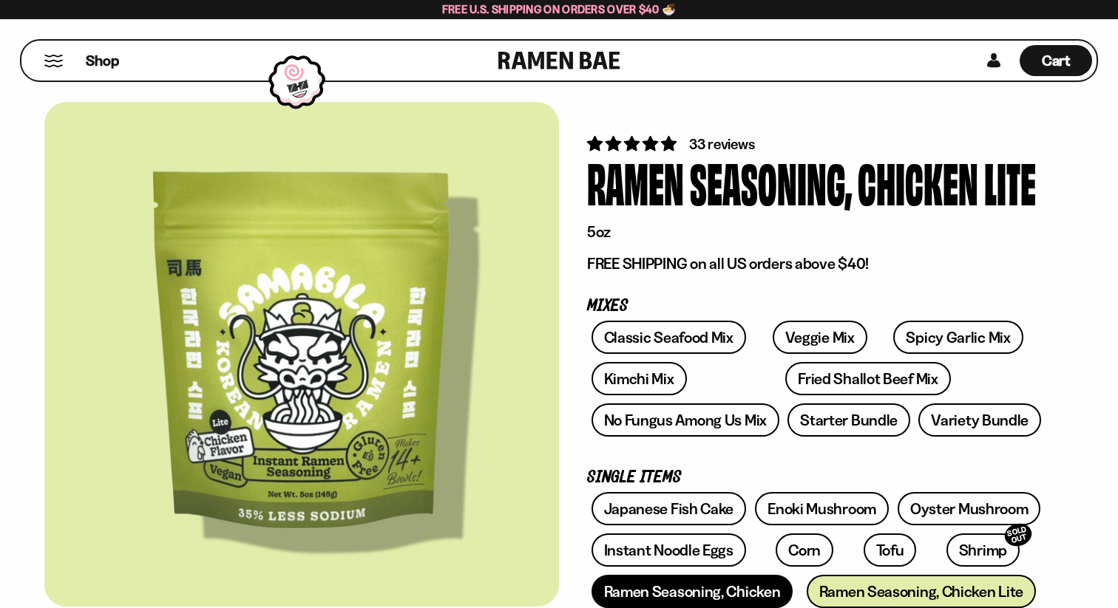
click at [692, 582] on link "Ramen Seasoning, Chicken" at bounding box center [692, 591] width 202 height 33
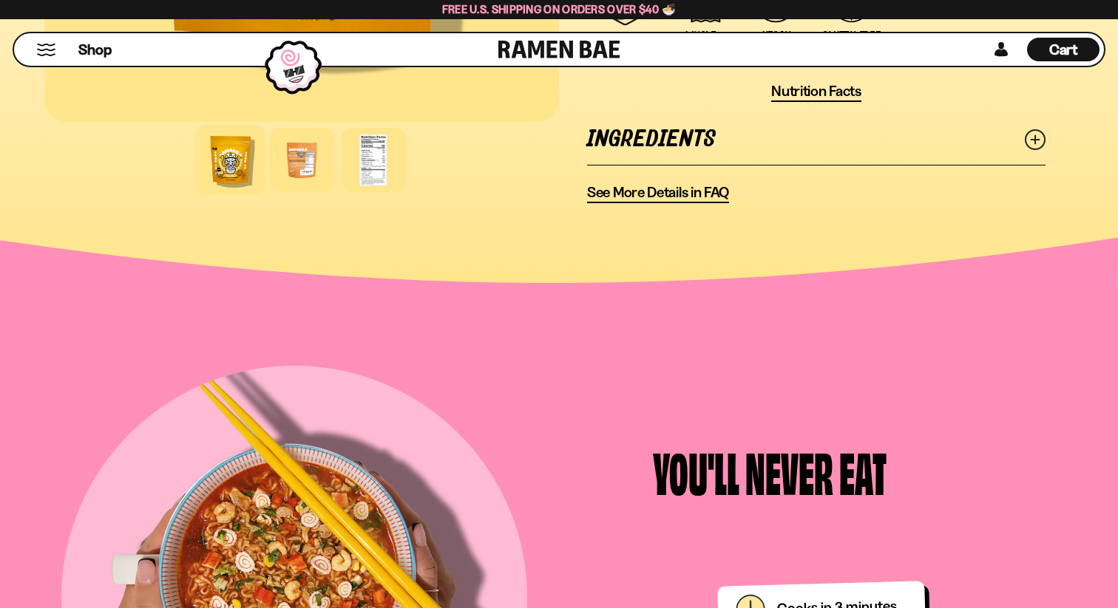
scroll to position [1144, 0]
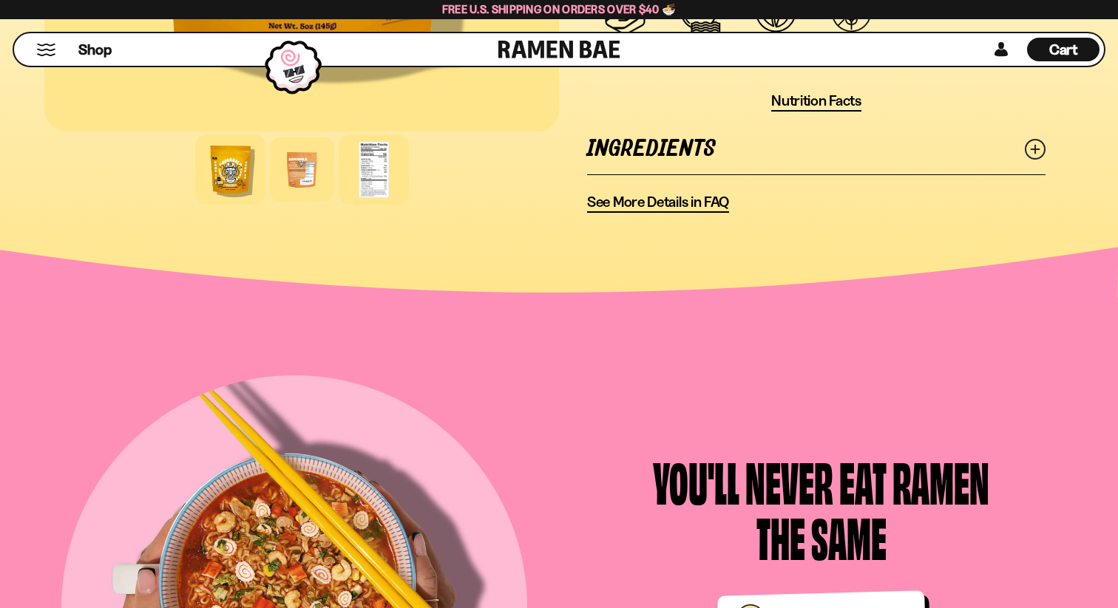
click at [366, 166] on div at bounding box center [374, 170] width 70 height 70
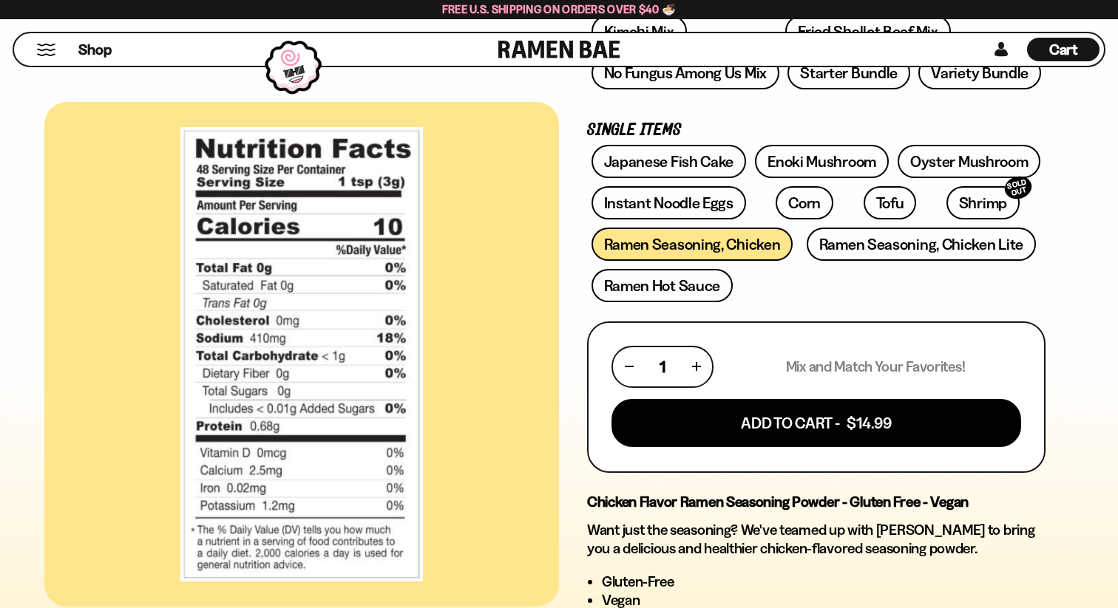
scroll to position [341, 0]
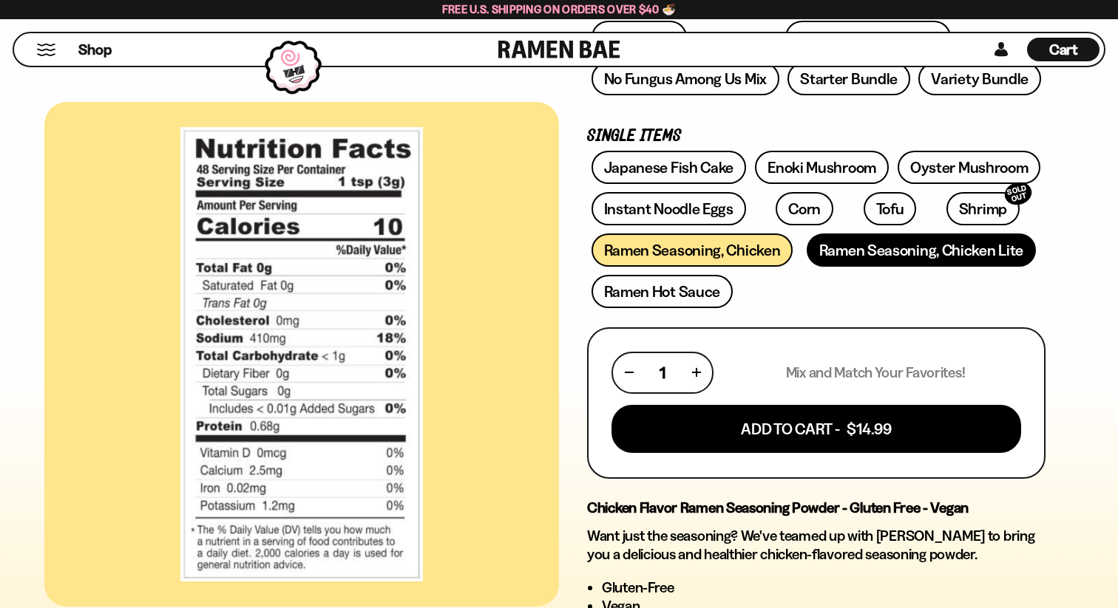
click at [874, 254] on link "Ramen Seasoning, Chicken Lite" at bounding box center [920, 250] width 229 height 33
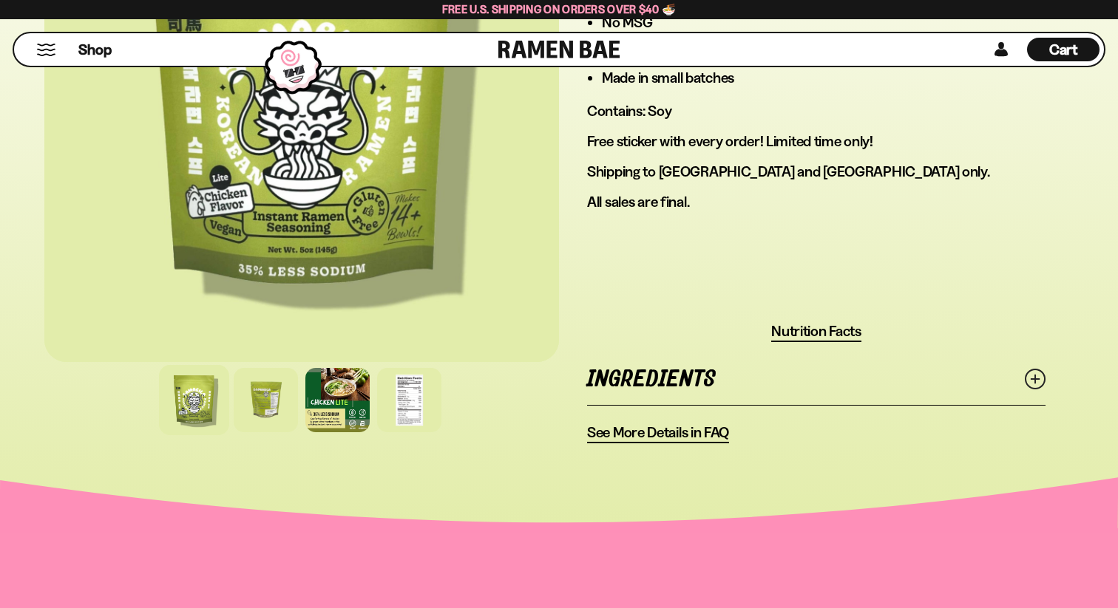
scroll to position [1069, 0]
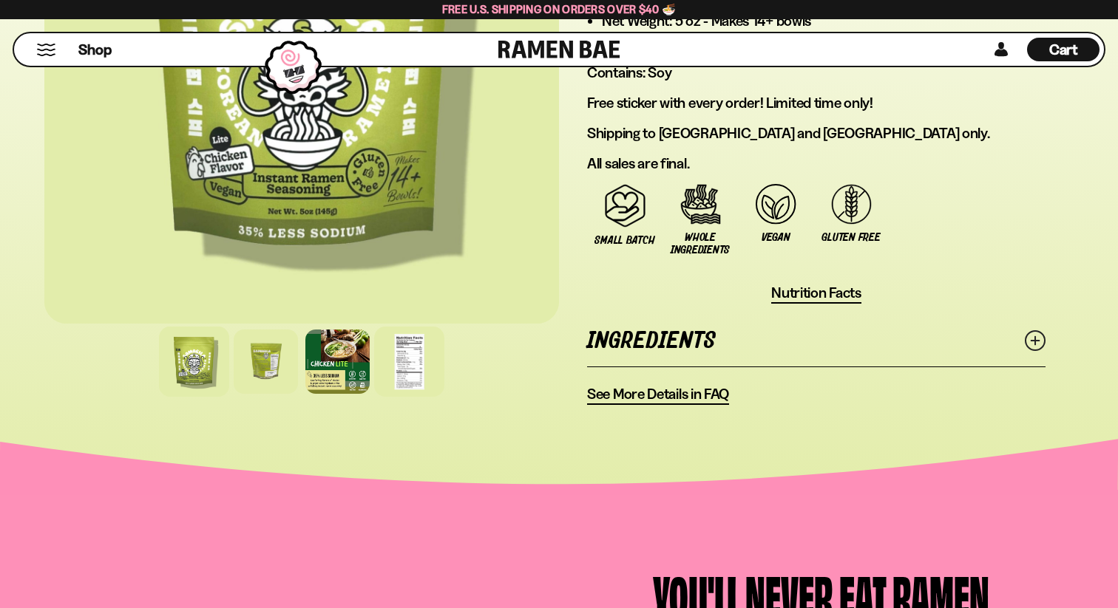
click at [390, 366] on div at bounding box center [409, 362] width 70 height 70
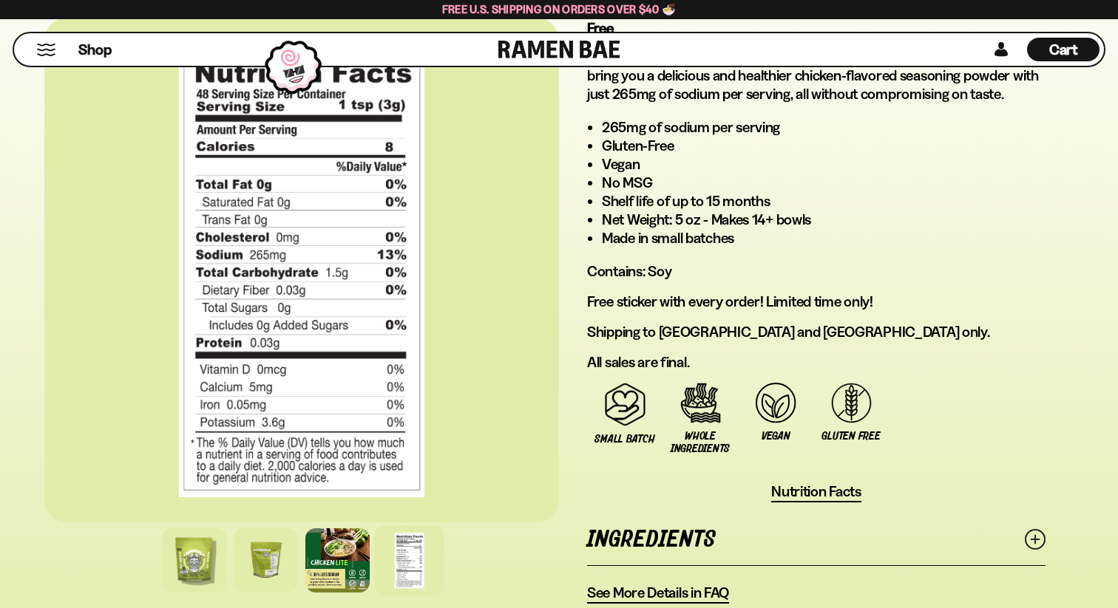
scroll to position [897, 0]
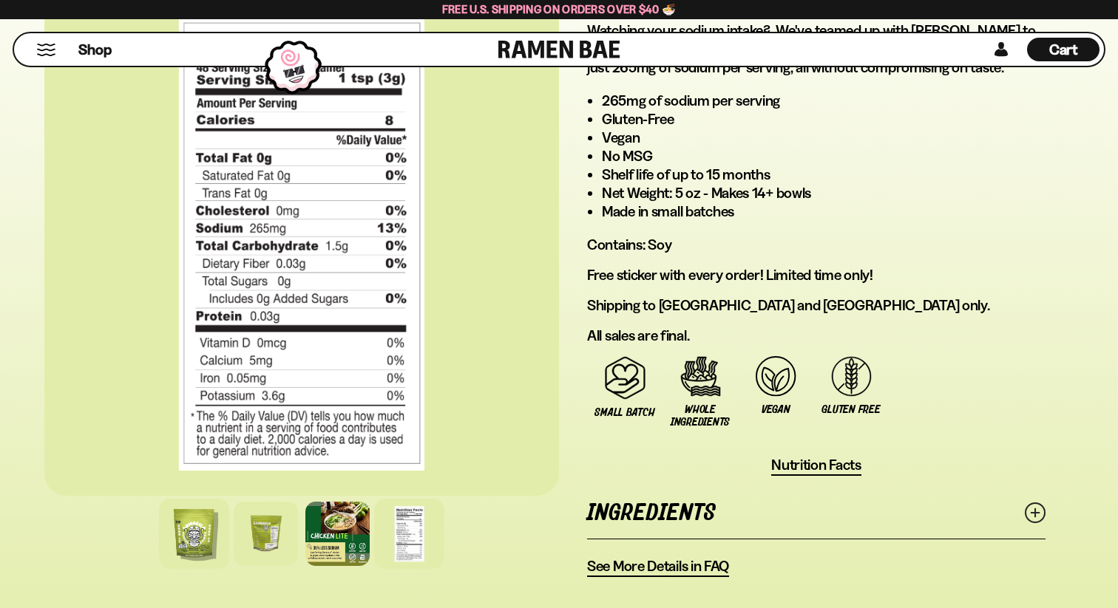
click at [200, 532] on div at bounding box center [194, 534] width 70 height 70
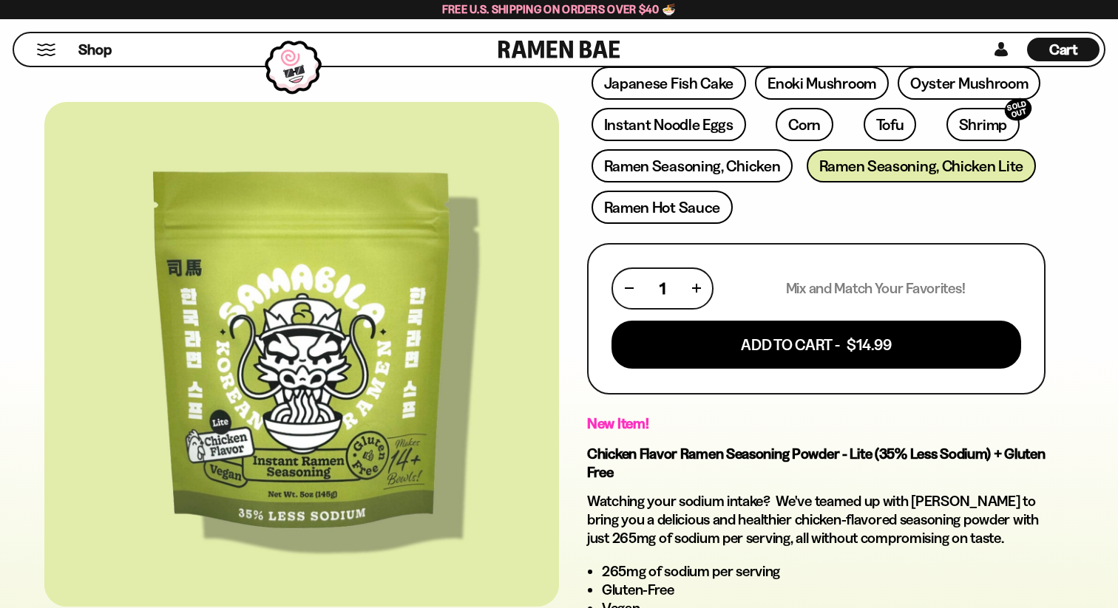
scroll to position [412, 0]
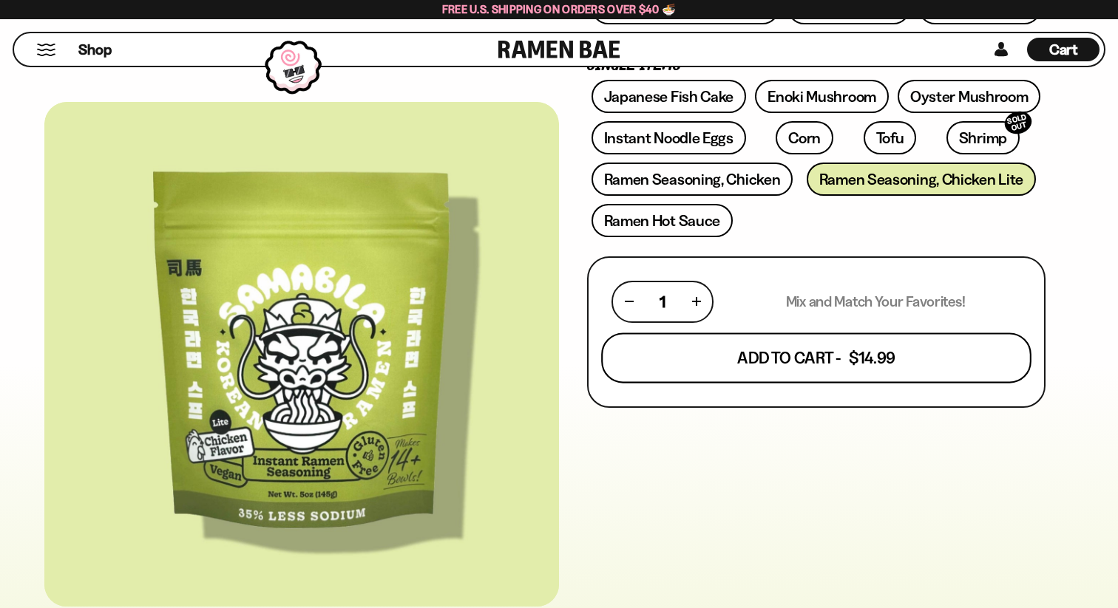
click at [740, 356] on button "Add To Cart - $14.99" at bounding box center [816, 358] width 430 height 50
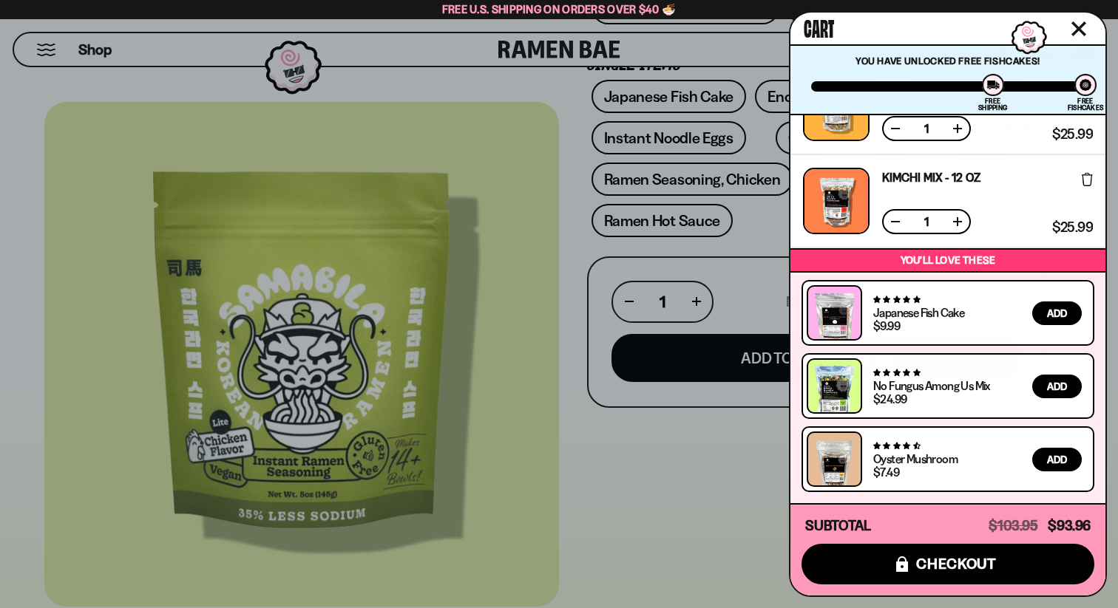
scroll to position [334, 0]
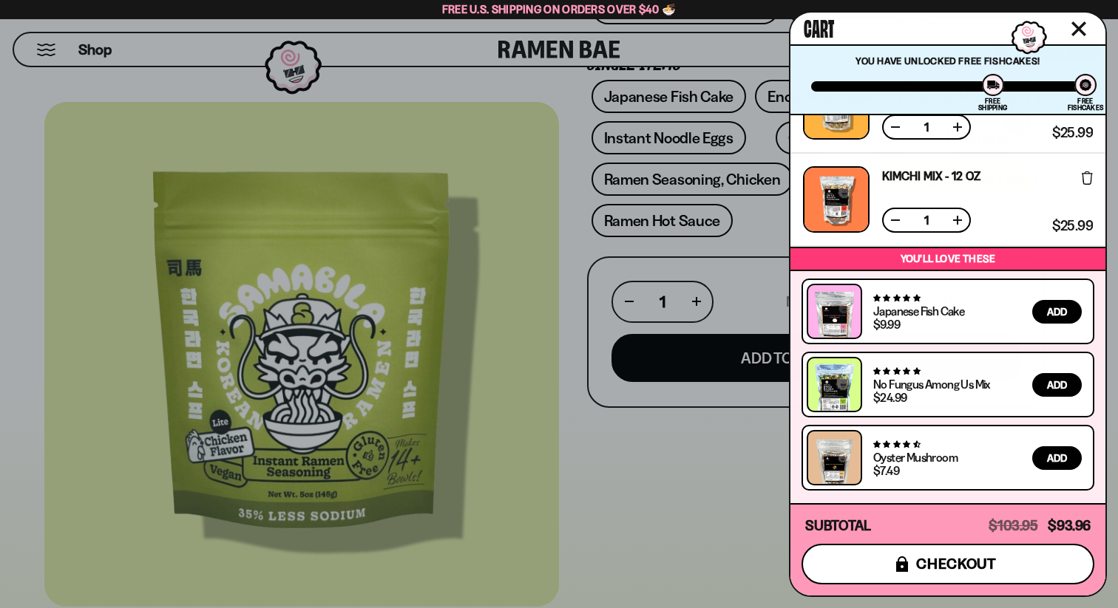
click at [936, 566] on span "checkout" at bounding box center [956, 564] width 81 height 16
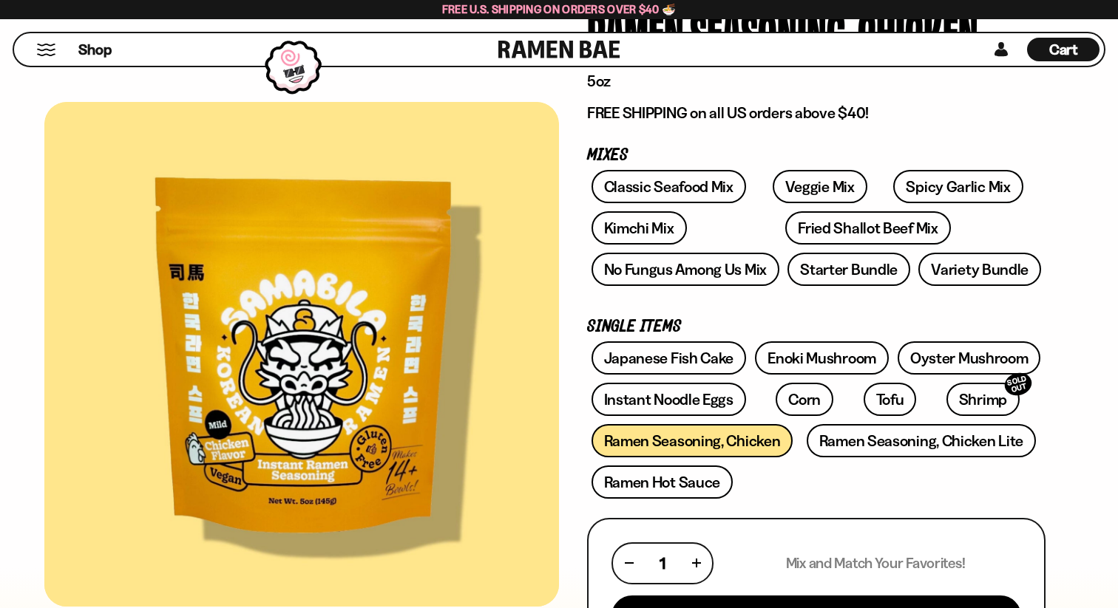
scroll to position [153, 0]
